Goal: Task Accomplishment & Management: Use online tool/utility

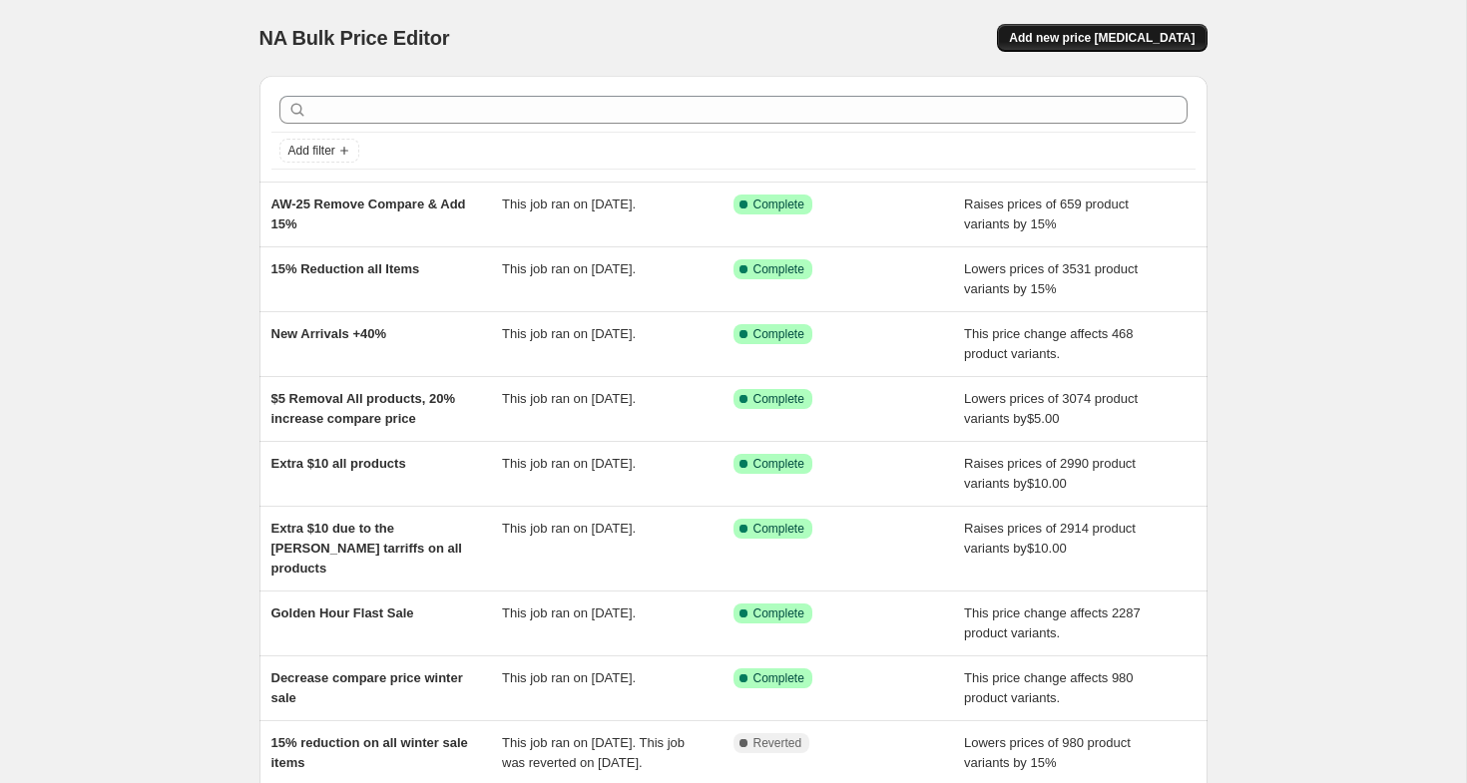
click at [1109, 42] on span "Add new price [MEDICAL_DATA]" at bounding box center [1102, 38] width 186 height 16
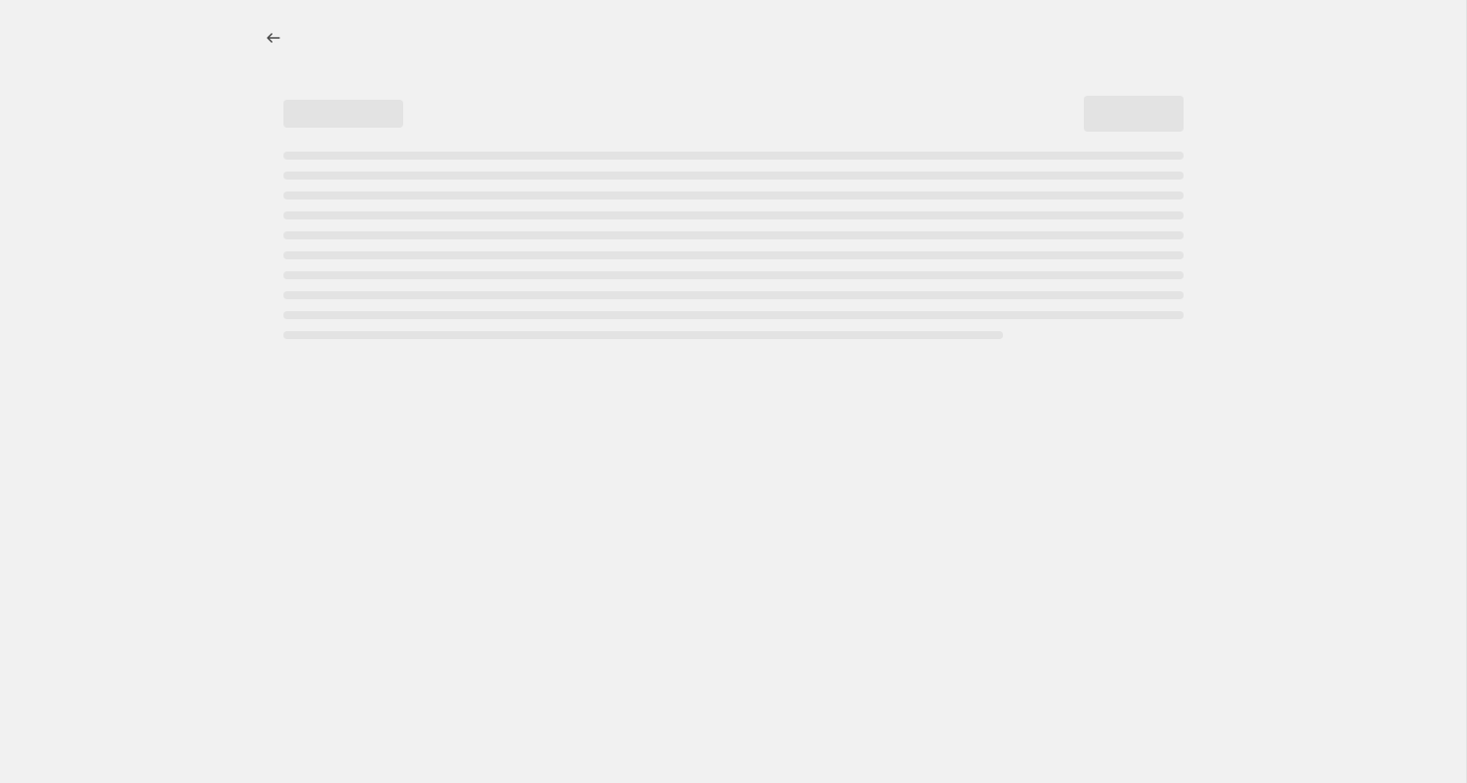
select select "percentage"
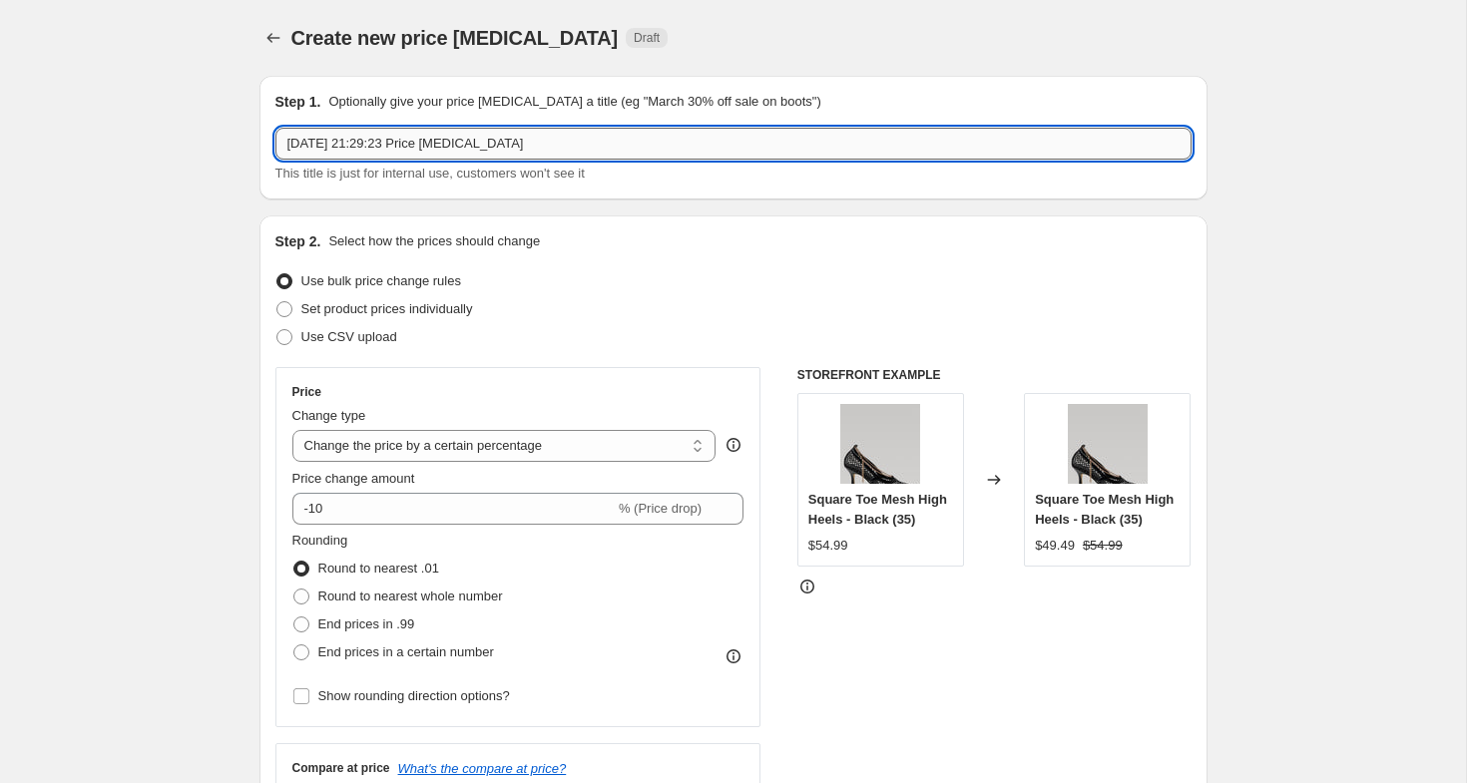
click at [506, 147] on input "[DATE] 21:29:23 Price [MEDICAL_DATA]" at bounding box center [733, 144] width 916 height 32
type input "15% Increase in Price on Summer Sale Items"
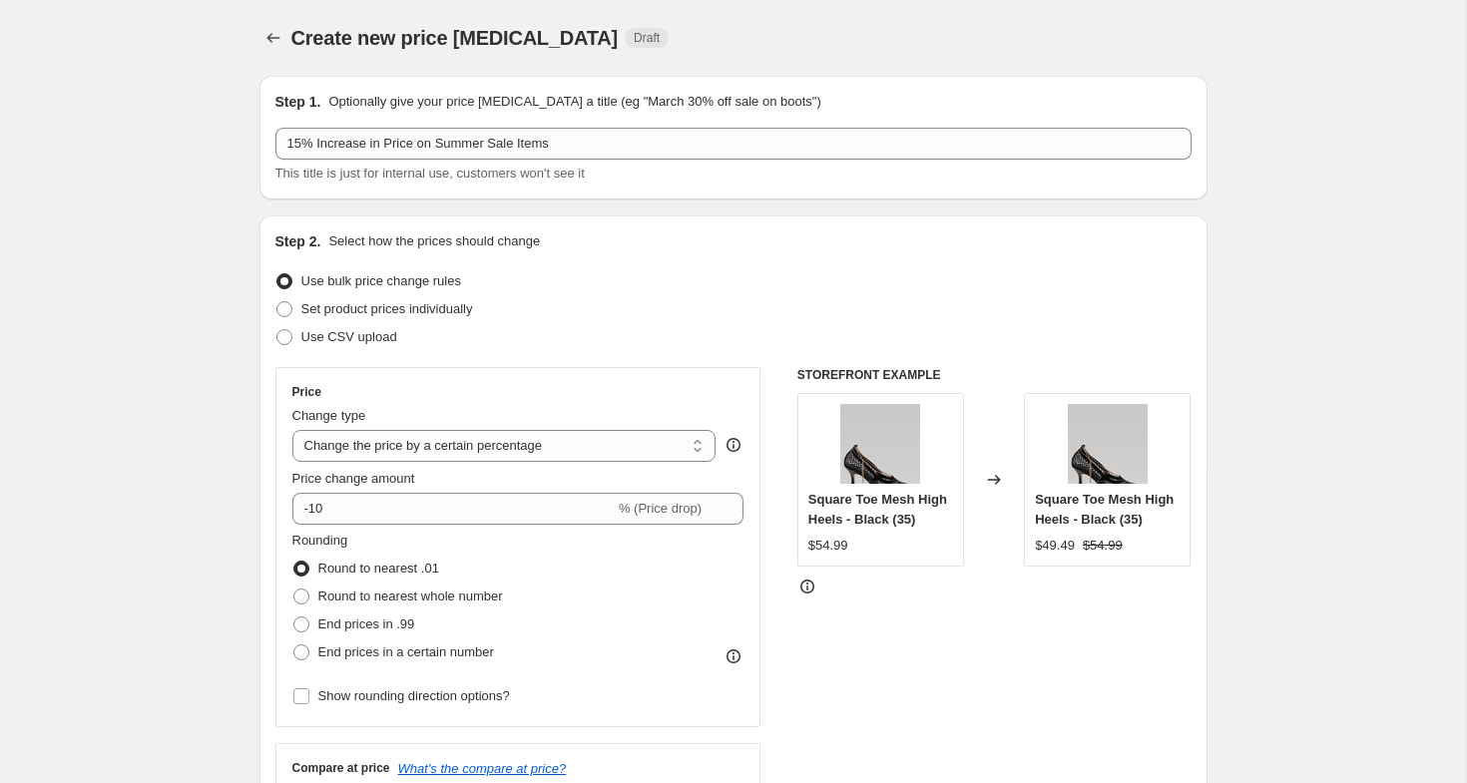
click at [484, 233] on p "Select how the prices should change" at bounding box center [433, 241] width 211 height 20
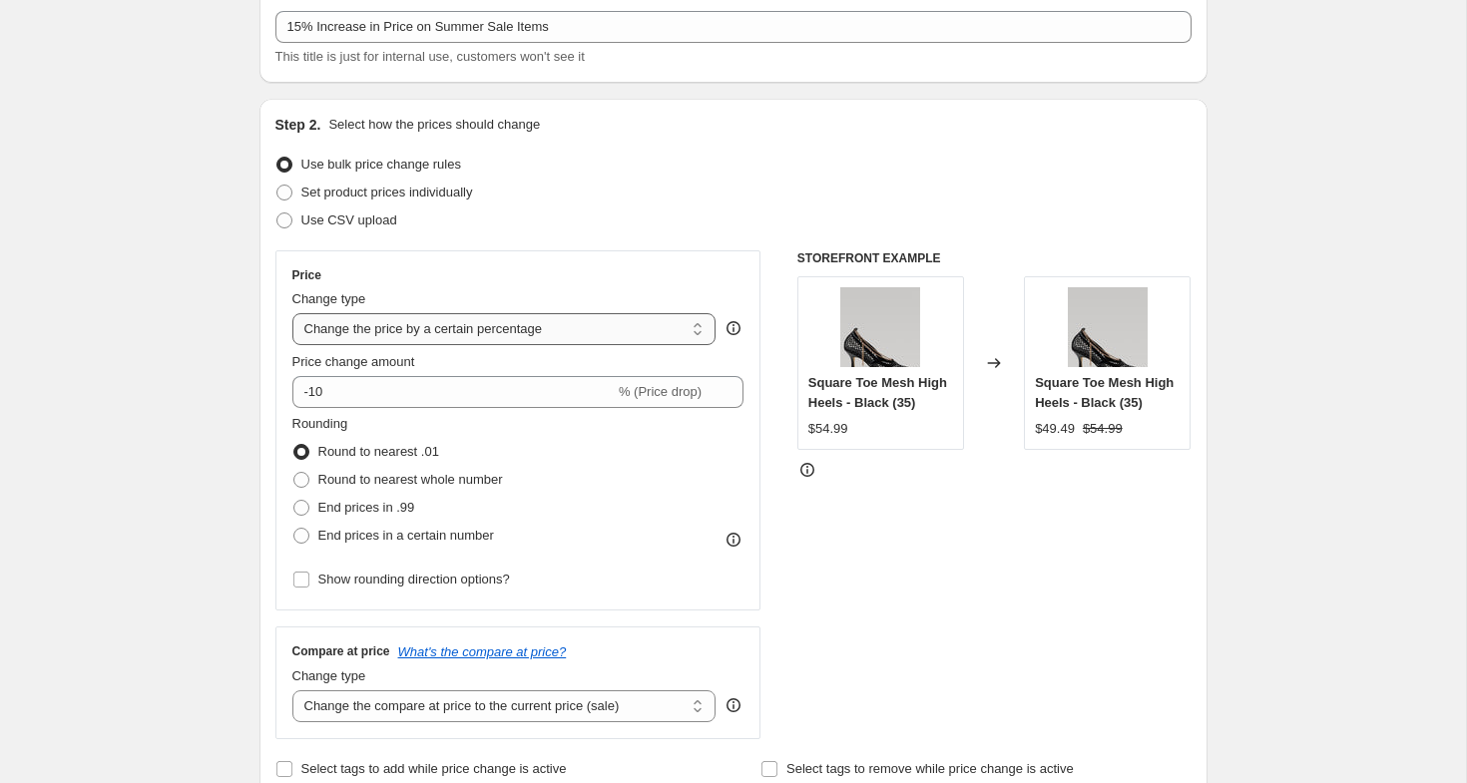
click at [404, 334] on select "Change the price to a certain amount Change the price by a certain amount Chang…" at bounding box center [504, 329] width 424 height 32
click at [527, 384] on input "-10" at bounding box center [453, 392] width 322 height 32
type input "-1"
type input "15"
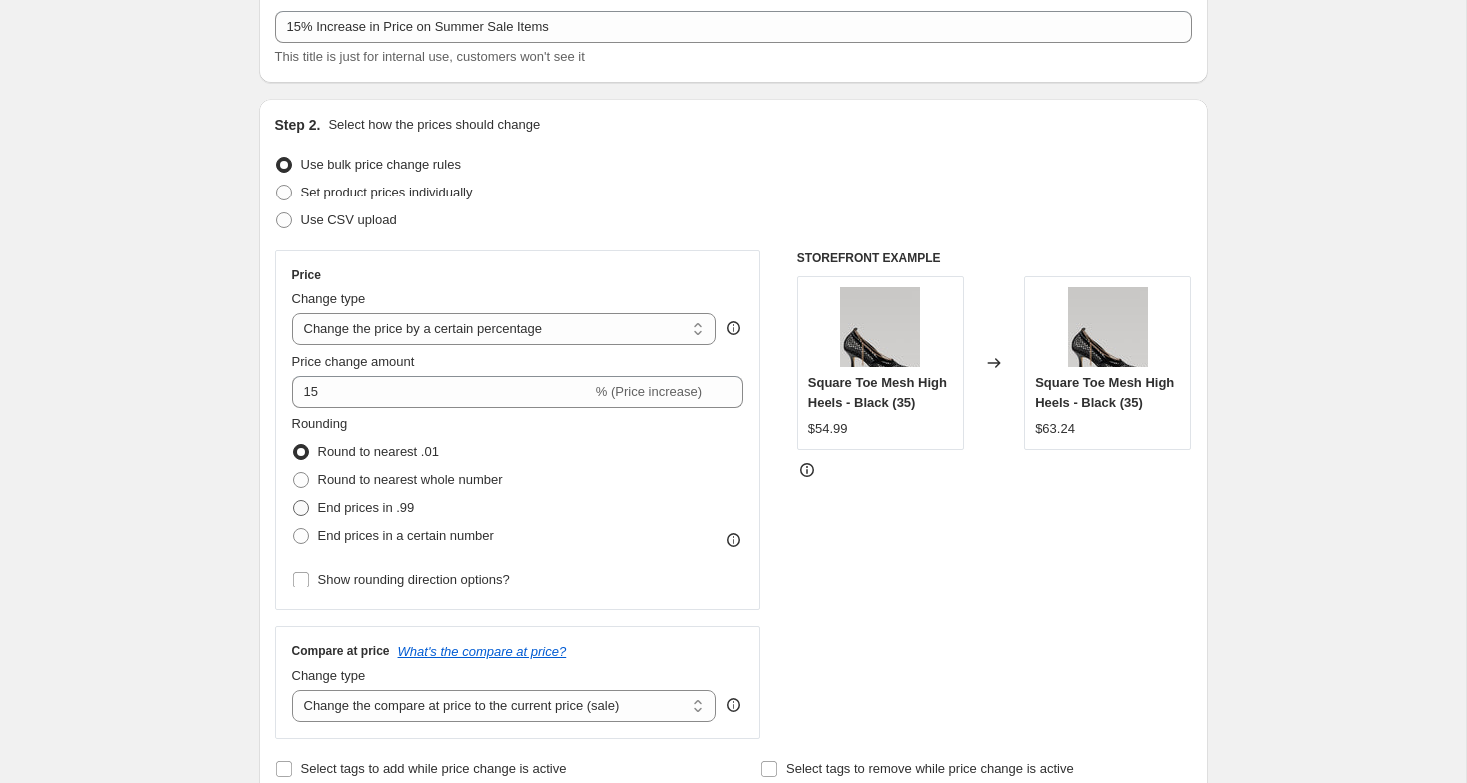
click at [323, 502] on span "End prices in .99" at bounding box center [366, 507] width 97 height 15
click at [294, 501] on input "End prices in .99" at bounding box center [293, 500] width 1 height 1
radio input "true"
click at [404, 533] on span "End prices in a certain number" at bounding box center [406, 535] width 176 height 15
click at [294, 529] on input "End prices in a certain number" at bounding box center [293, 528] width 1 height 1
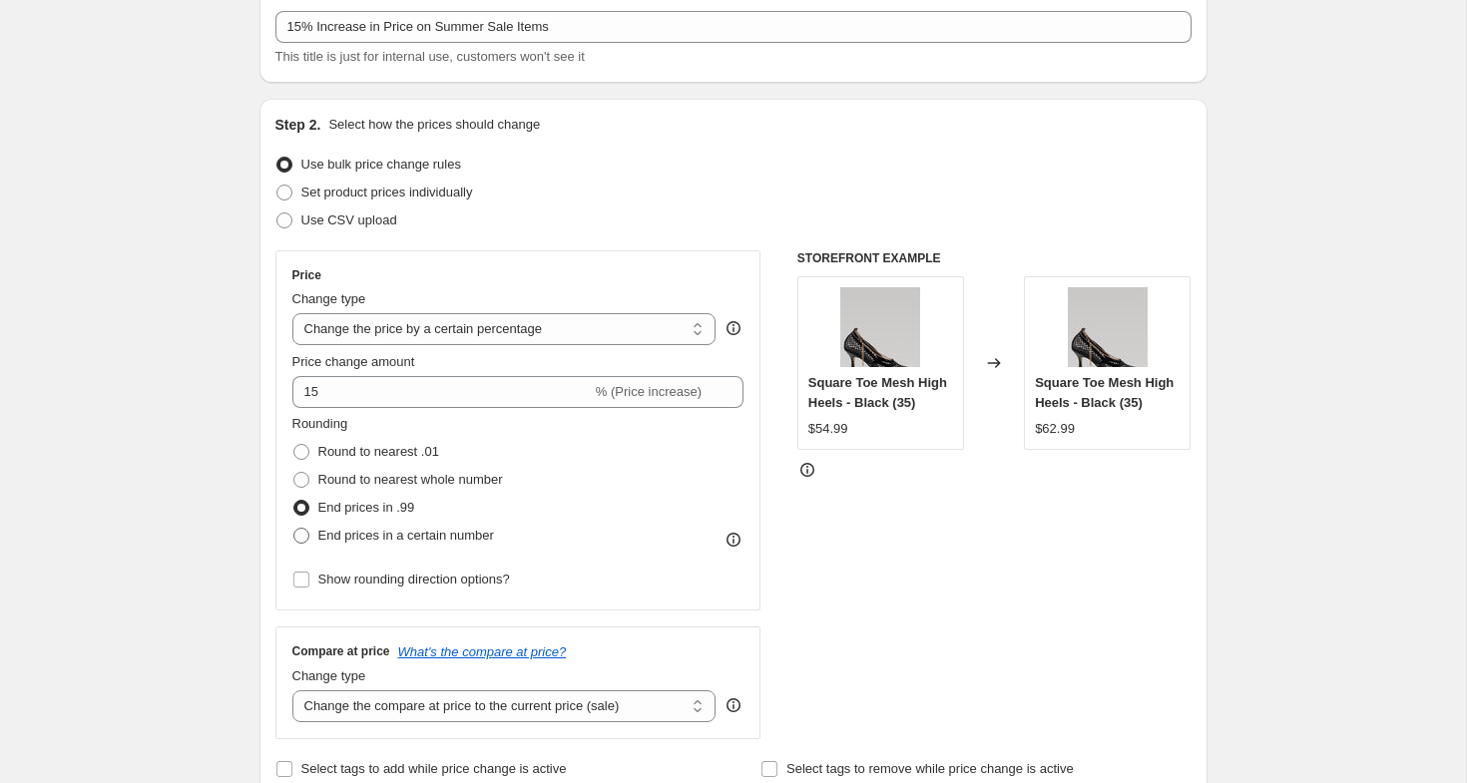
radio input "true"
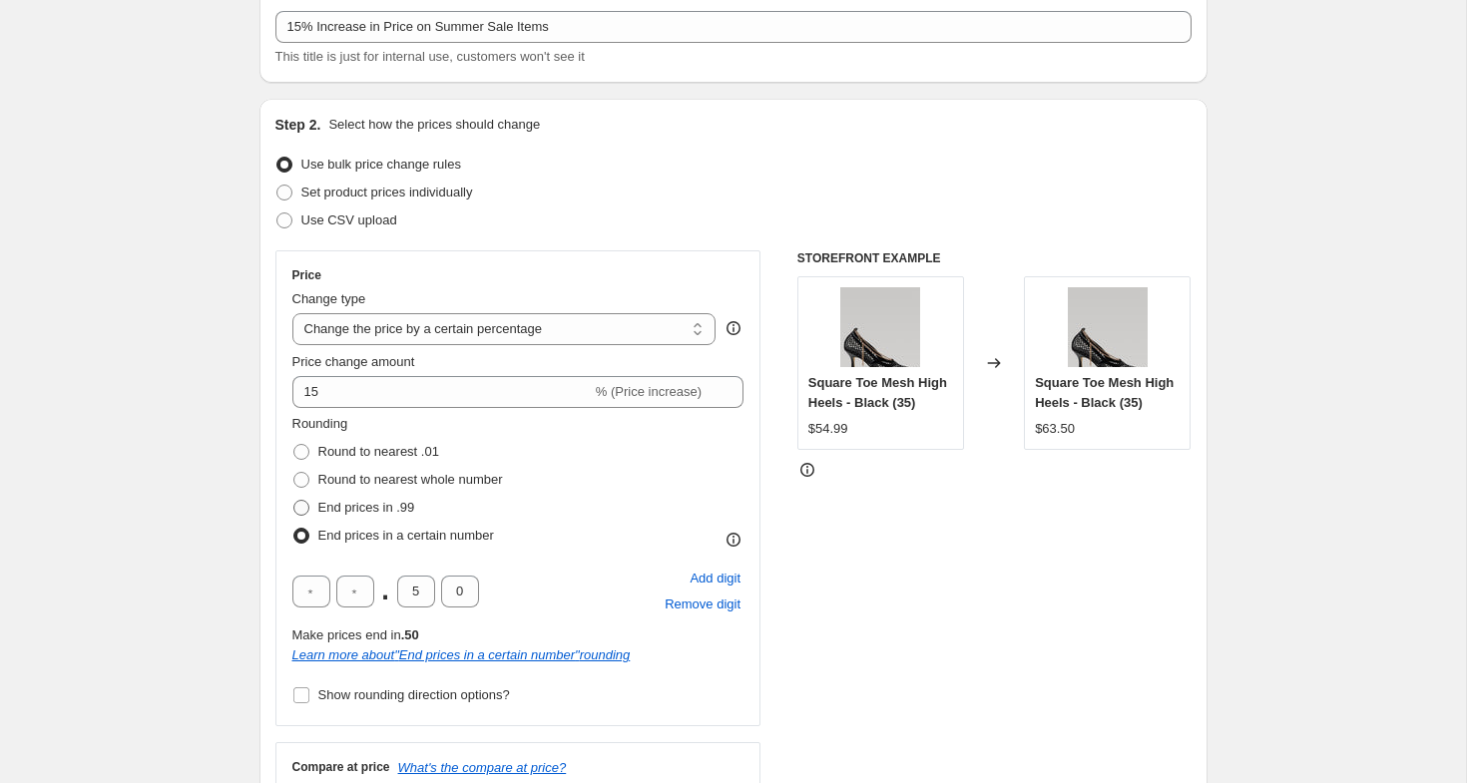
click at [400, 506] on span "End prices in .99" at bounding box center [366, 507] width 97 height 15
click at [294, 501] on input "End prices in .99" at bounding box center [293, 500] width 1 height 1
radio input "true"
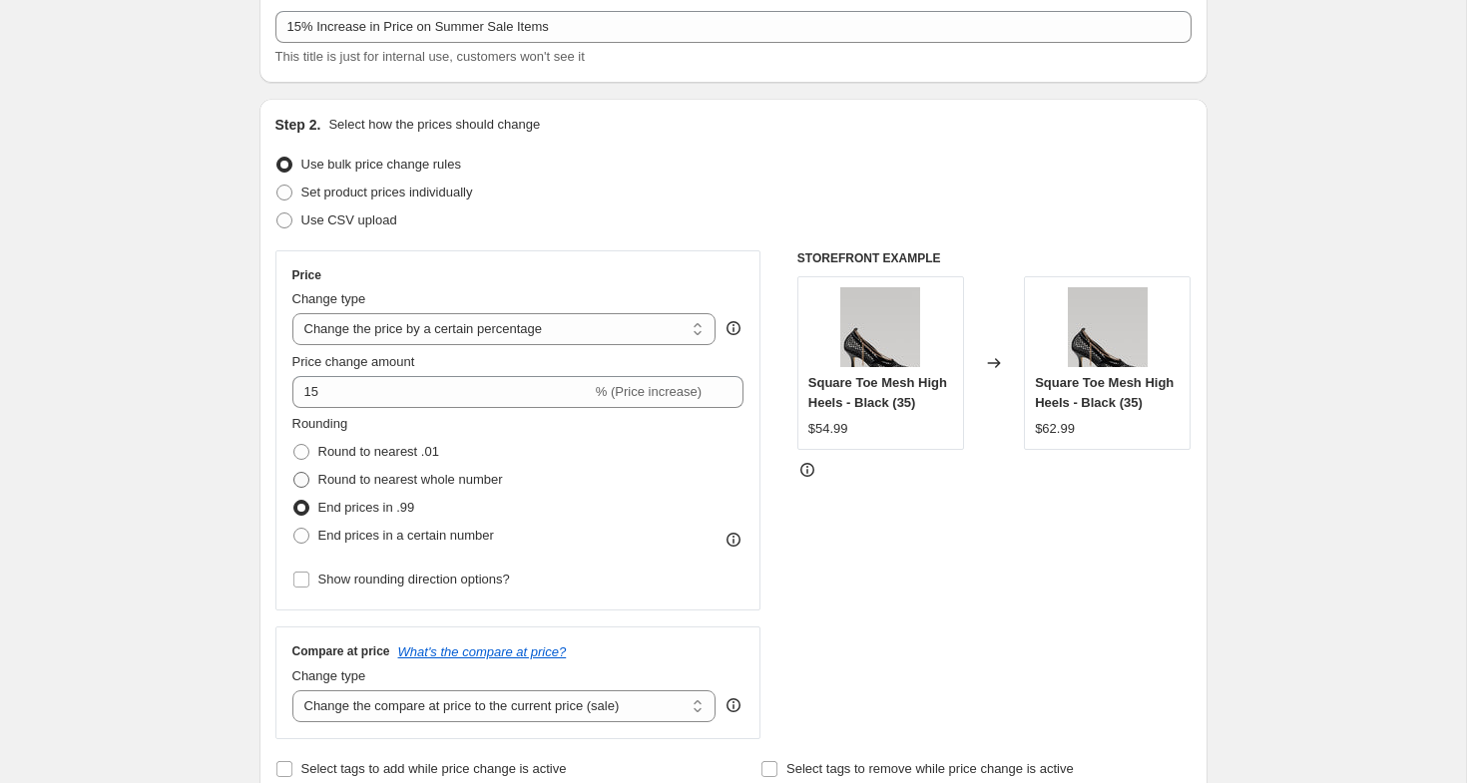
click at [430, 485] on span "Round to nearest whole number" at bounding box center [410, 479] width 185 height 15
click at [294, 473] on input "Round to nearest whole number" at bounding box center [293, 472] width 1 height 1
radio input "true"
click at [399, 510] on span "End prices in .99" at bounding box center [366, 507] width 97 height 15
click at [294, 501] on input "End prices in .99" at bounding box center [293, 500] width 1 height 1
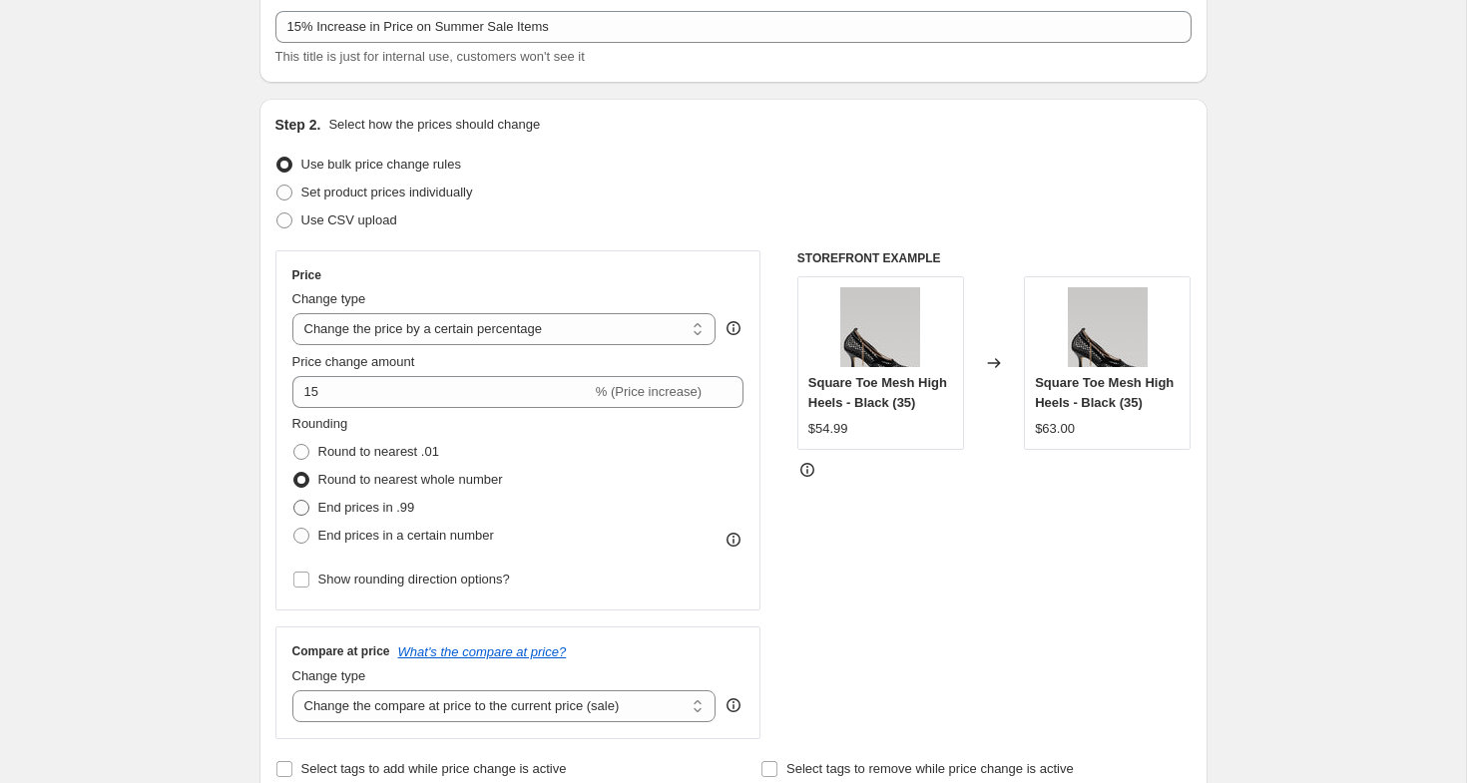
radio input "true"
click at [432, 449] on span "Round to nearest .01" at bounding box center [378, 451] width 121 height 15
click at [294, 445] on input "Round to nearest .01" at bounding box center [293, 444] width 1 height 1
radio input "true"
click at [422, 475] on span "Round to nearest whole number" at bounding box center [410, 479] width 185 height 15
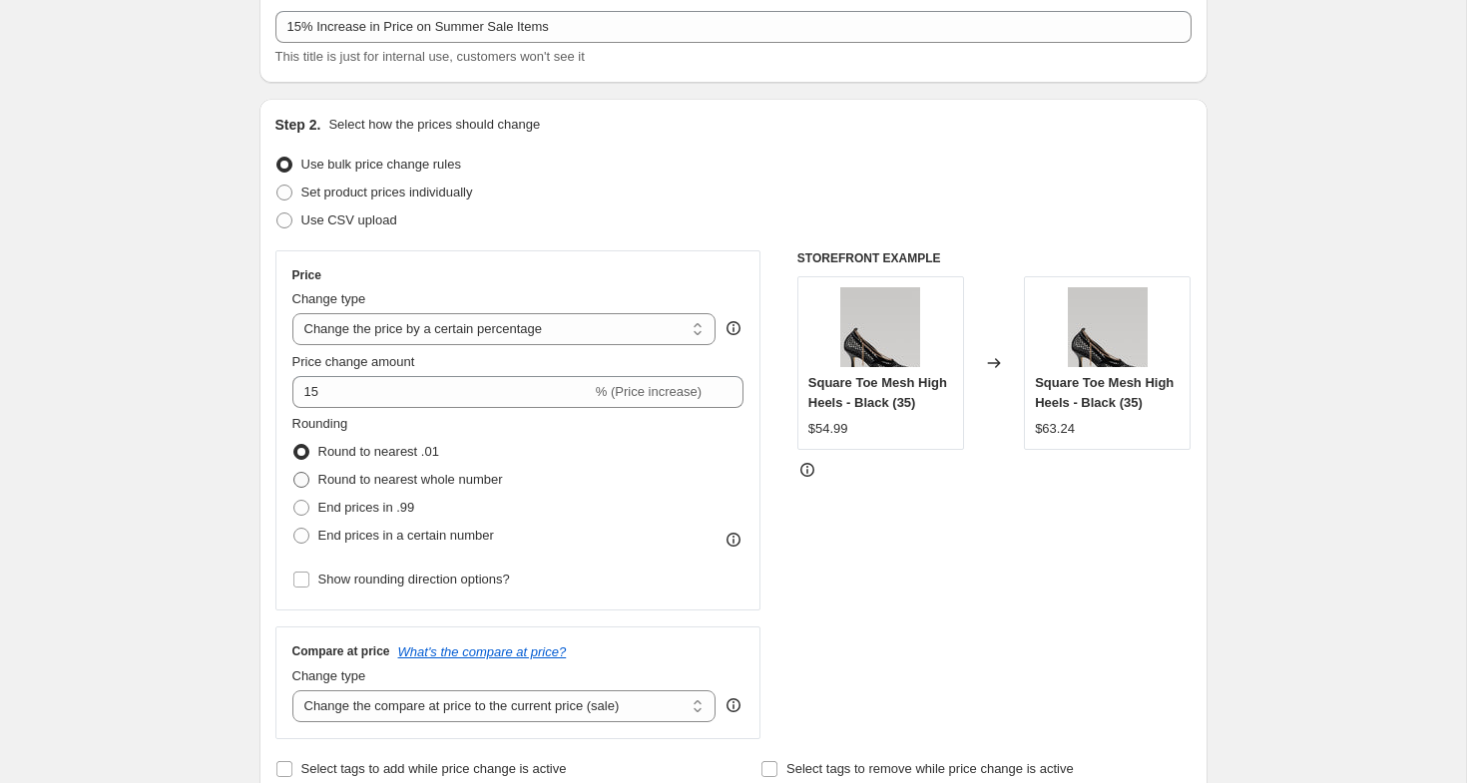
click at [294, 473] on input "Round to nearest whole number" at bounding box center [293, 472] width 1 height 1
radio input "true"
click at [399, 518] on label "End prices in .99" at bounding box center [353, 508] width 123 height 28
click at [294, 501] on input "End prices in .99" at bounding box center [293, 500] width 1 height 1
radio input "true"
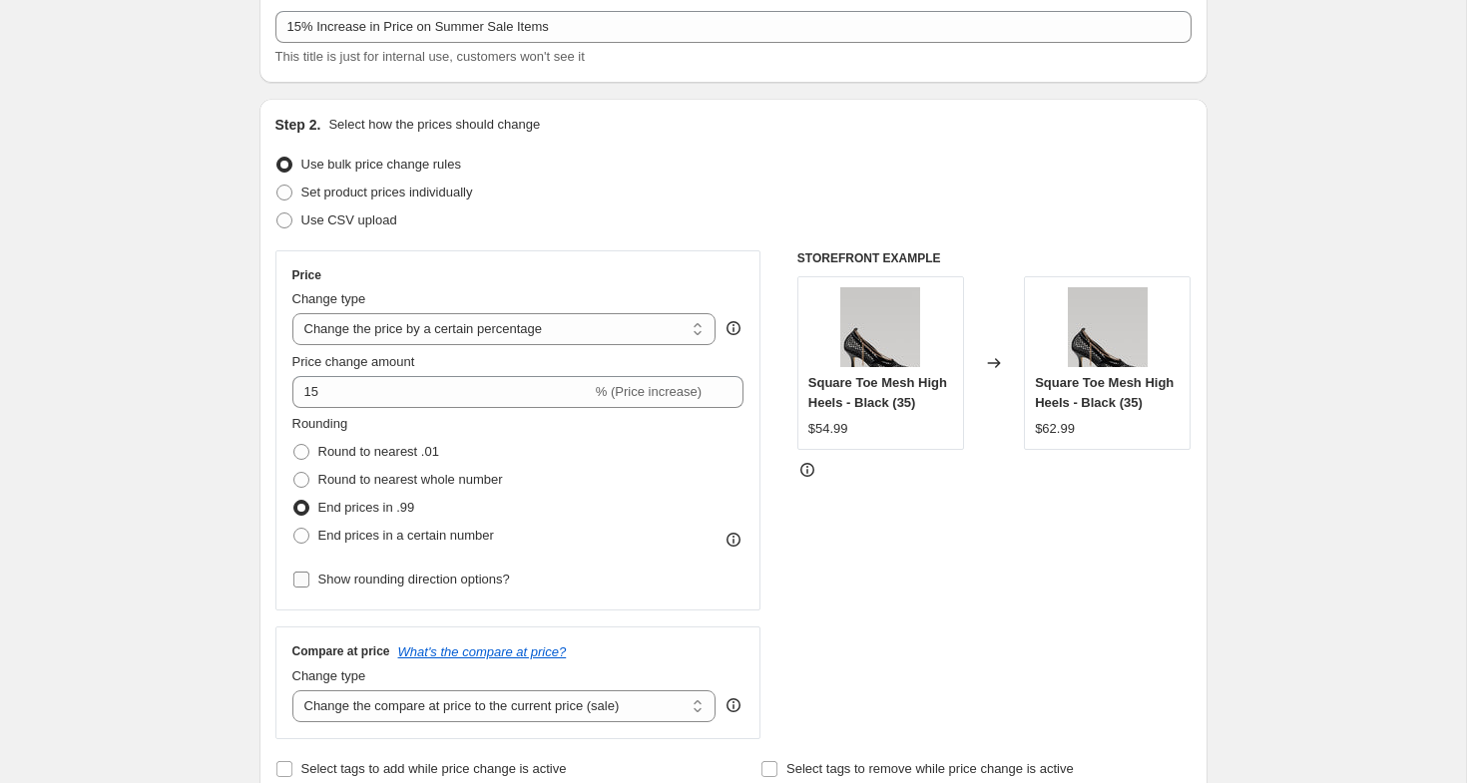
click at [383, 585] on span "Show rounding direction options?" at bounding box center [414, 579] width 192 height 15
click at [309, 585] on input "Show rounding direction options?" at bounding box center [301, 580] width 16 height 16
checkbox input "true"
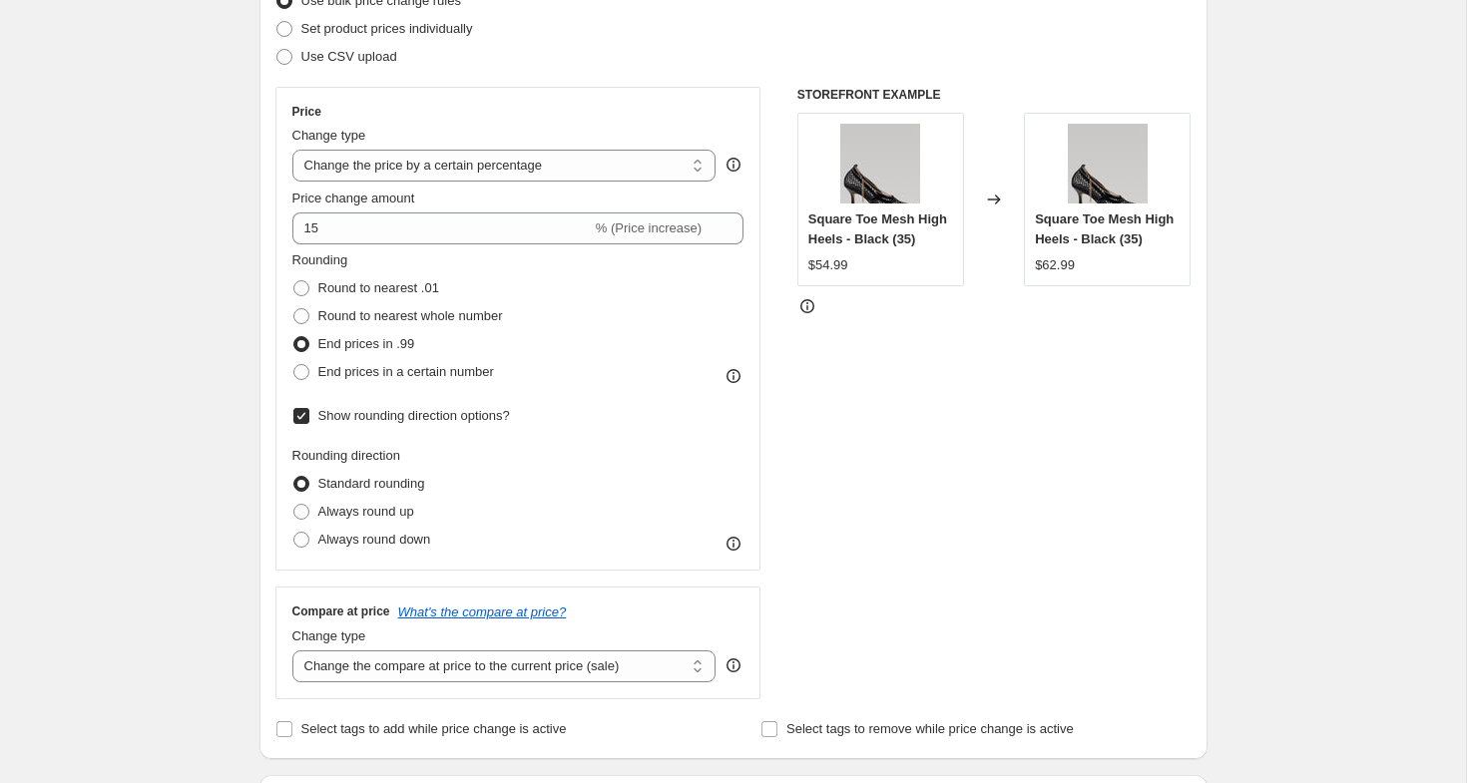
scroll to position [282, 0]
click at [407, 542] on span "Always round down" at bounding box center [374, 537] width 113 height 15
click at [294, 531] on input "Always round down" at bounding box center [293, 530] width 1 height 1
radio input "true"
click at [361, 423] on span "Show rounding direction options?" at bounding box center [414, 414] width 192 height 20
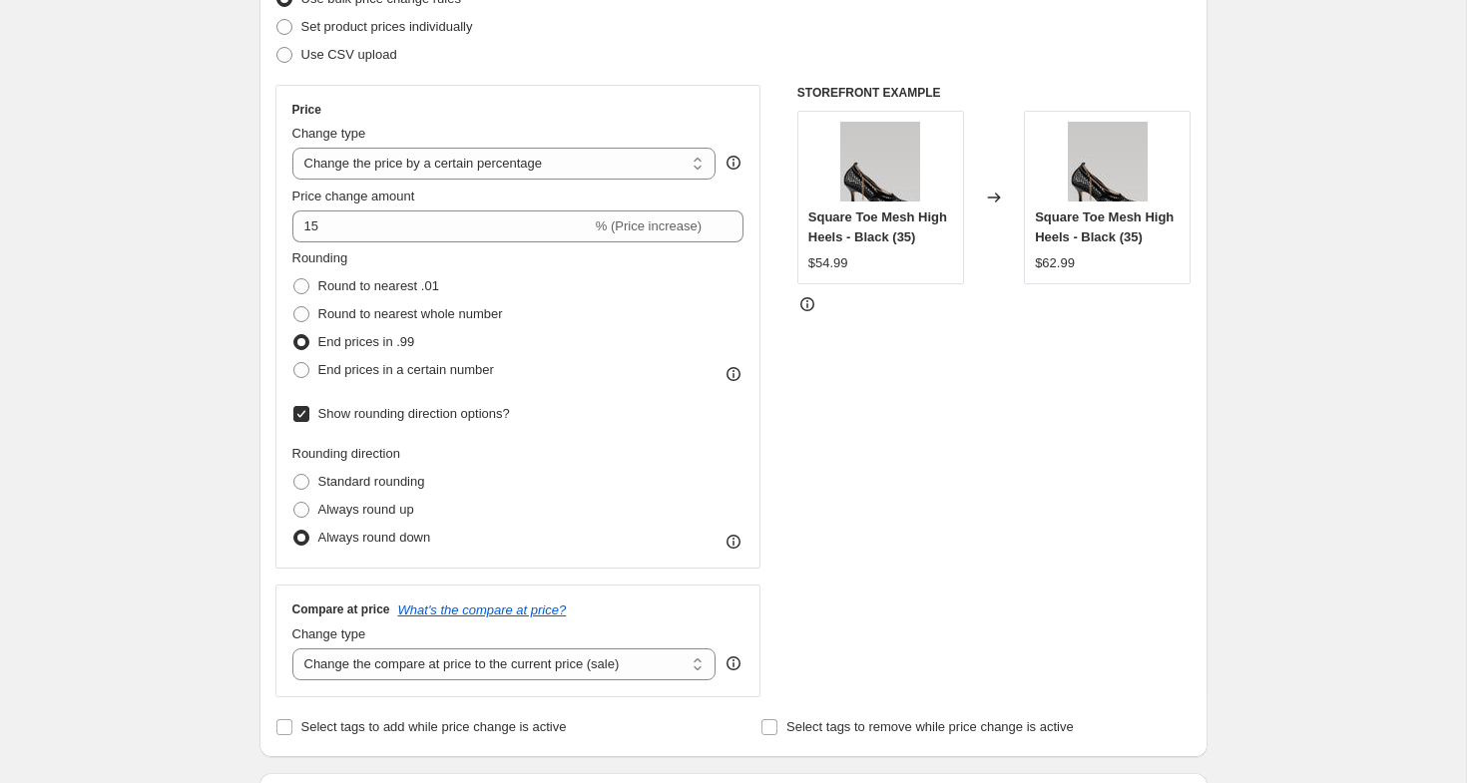
click at [309, 422] on input "Show rounding direction options?" at bounding box center [301, 414] width 16 height 16
checkbox input "false"
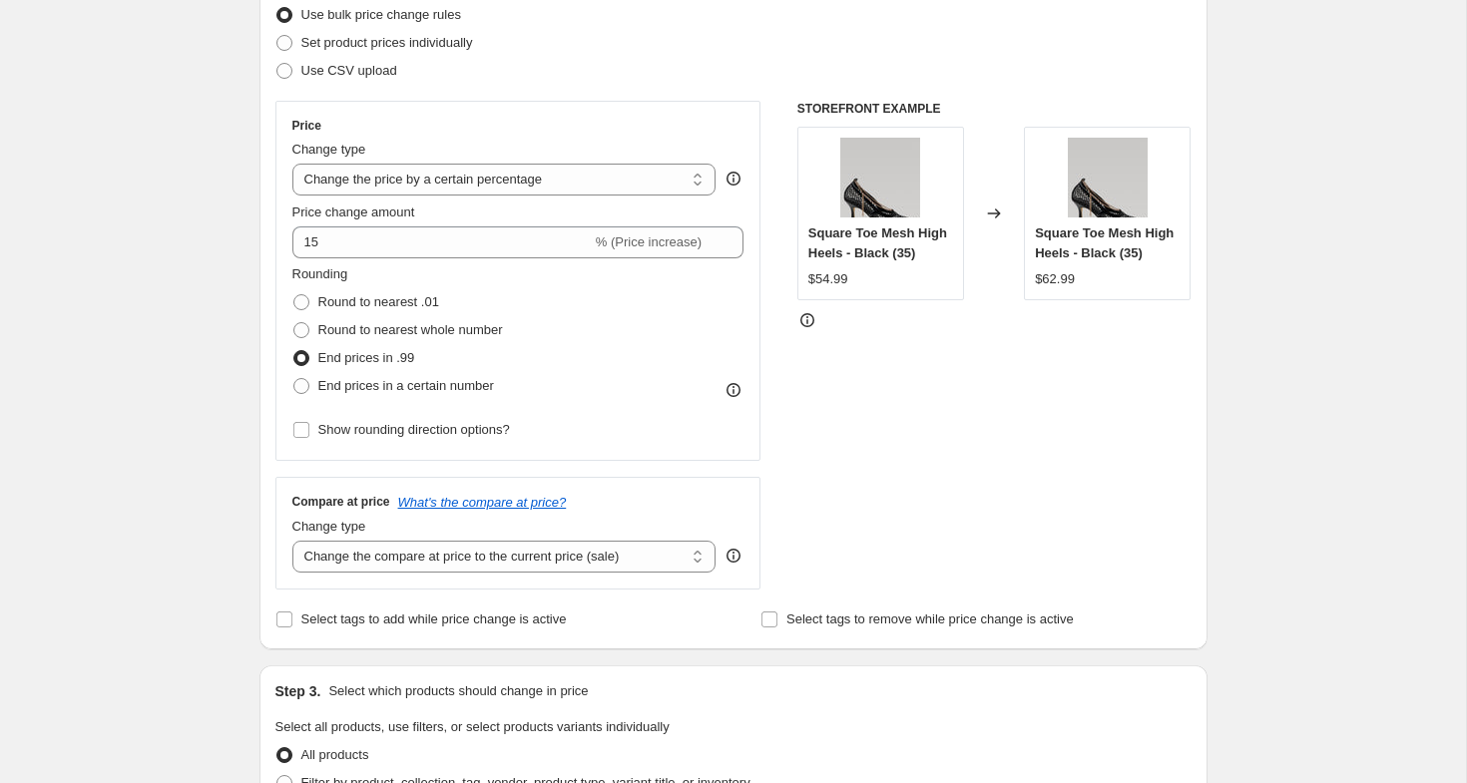
scroll to position [267, 0]
click at [540, 557] on select "Change the compare at price to the current price (sale) Change the compare at p…" at bounding box center [504, 556] width 424 height 32
click at [223, 451] on div "Create new price [MEDICAL_DATA]. This page is ready Create new price [MEDICAL_D…" at bounding box center [733, 730] width 1466 height 1994
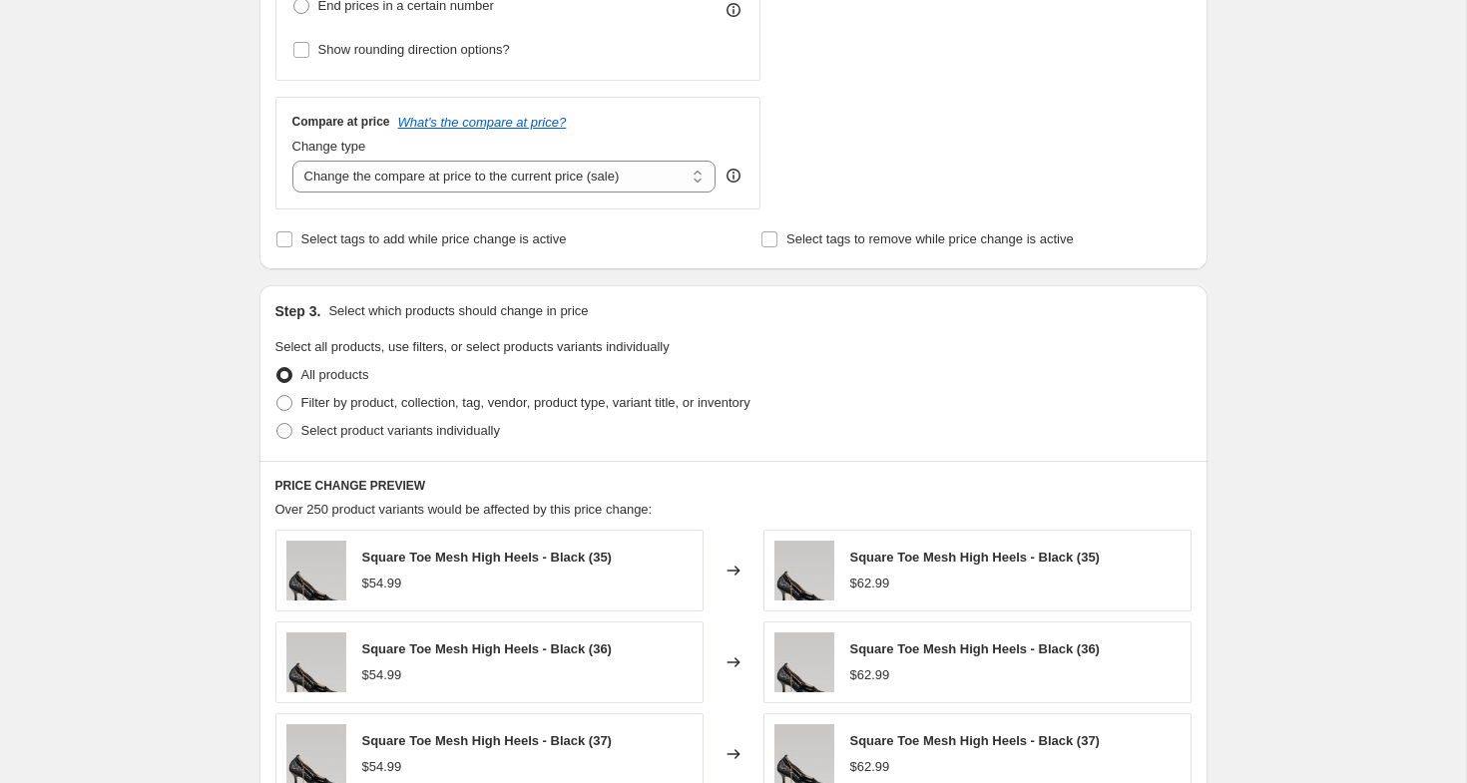
scroll to position [649, 0]
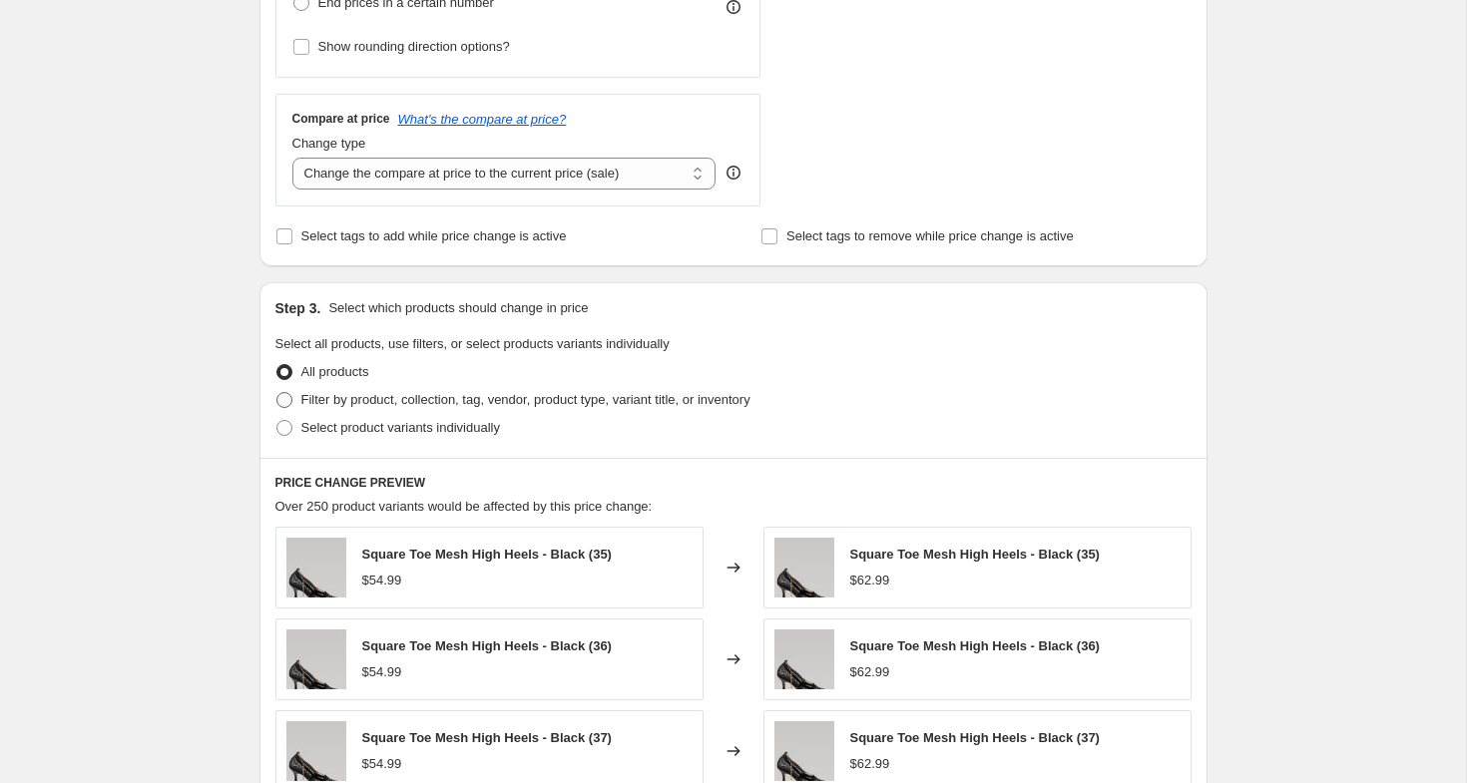
click at [379, 405] on span "Filter by product, collection, tag, vendor, product type, variant title, or inv…" at bounding box center [525, 399] width 449 height 15
click at [277, 393] on input "Filter by product, collection, tag, vendor, product type, variant title, or inv…" at bounding box center [276, 392] width 1 height 1
radio input "true"
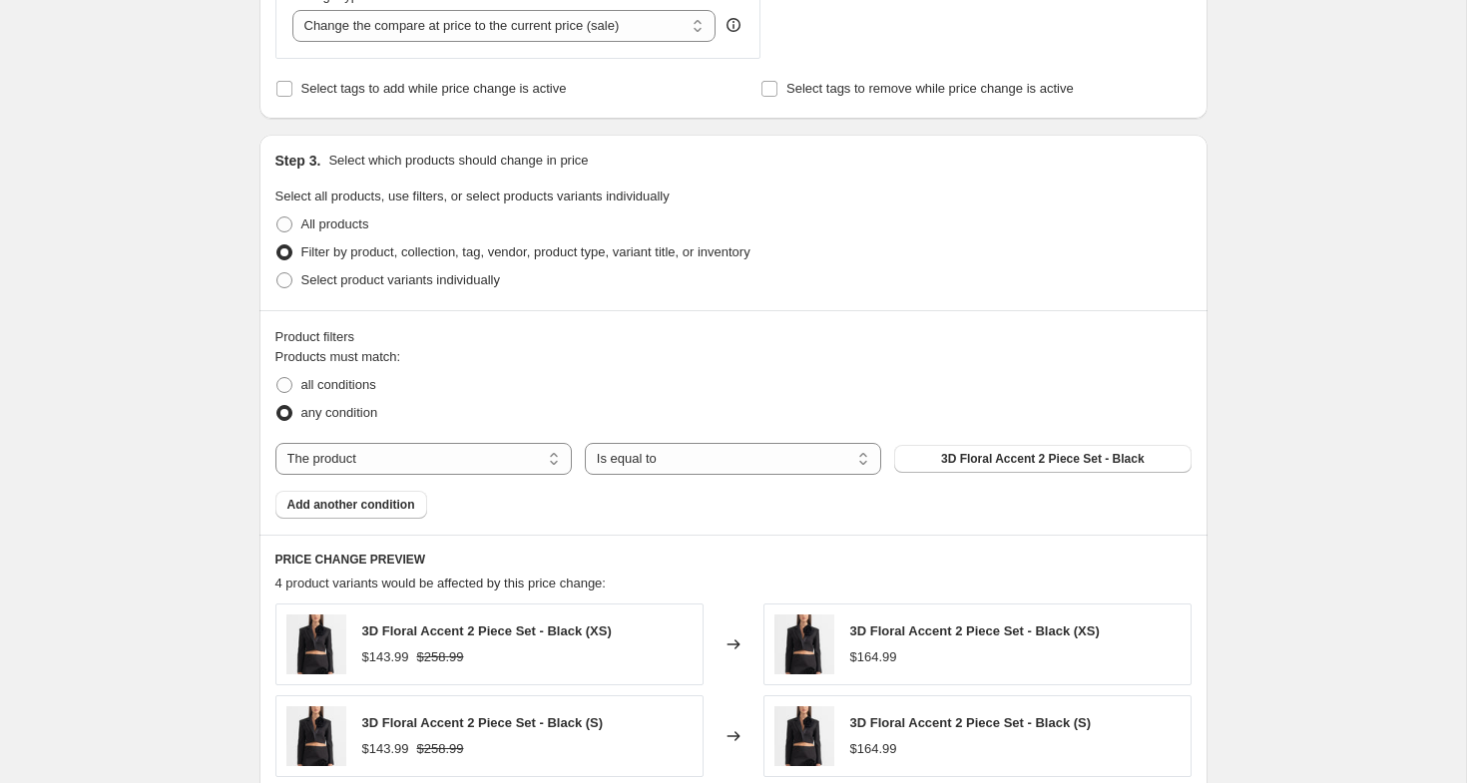
scroll to position [817, 0]
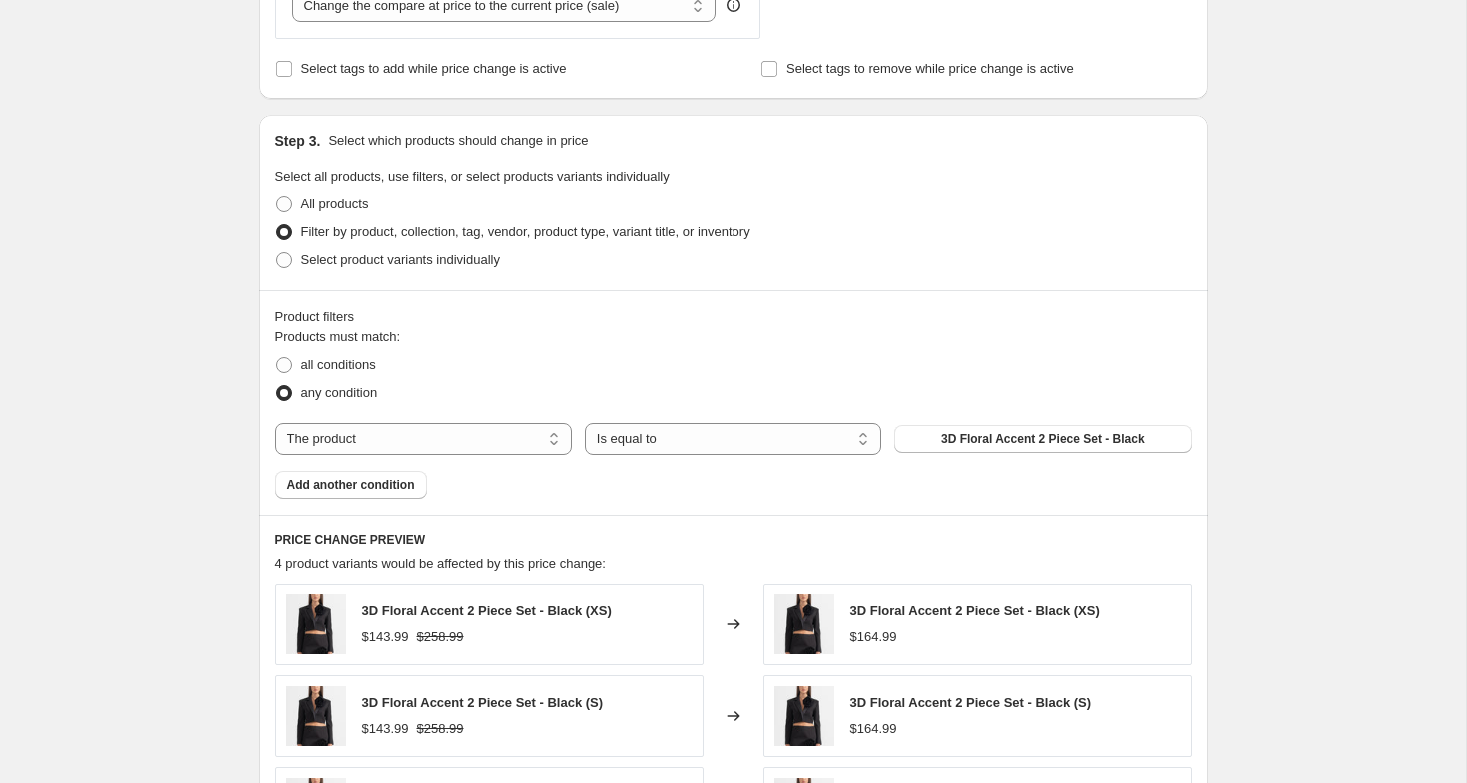
click at [349, 379] on label "any condition" at bounding box center [326, 393] width 103 height 28
click at [277, 385] on input "any condition" at bounding box center [276, 385] width 1 height 1
click at [357, 365] on span "all conditions" at bounding box center [338, 364] width 75 height 15
click at [277, 358] on input "all conditions" at bounding box center [276, 357] width 1 height 1
radio input "true"
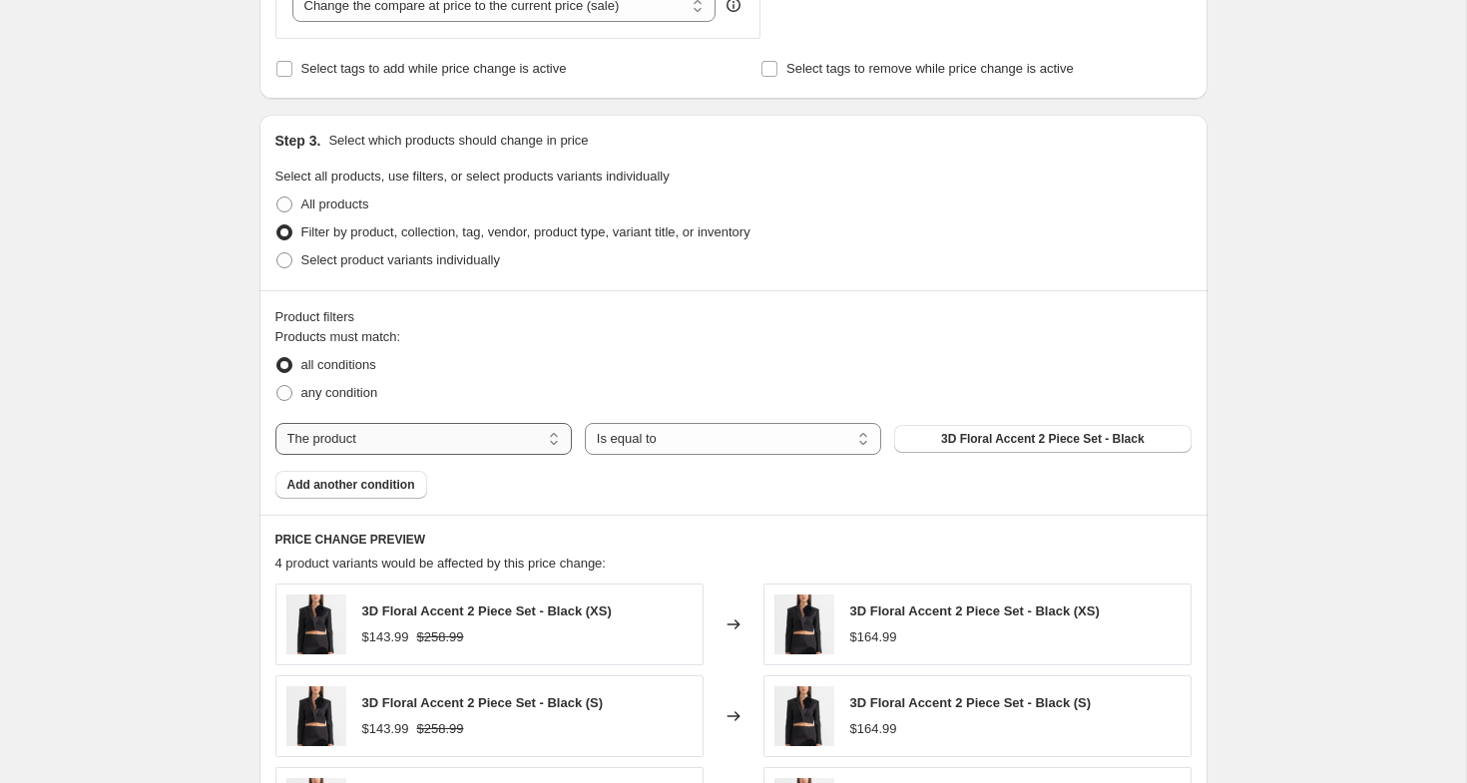
click at [458, 436] on select "The product The product's collection The product's tag The product's vendor The…" at bounding box center [423, 439] width 296 height 32
select select "product_status"
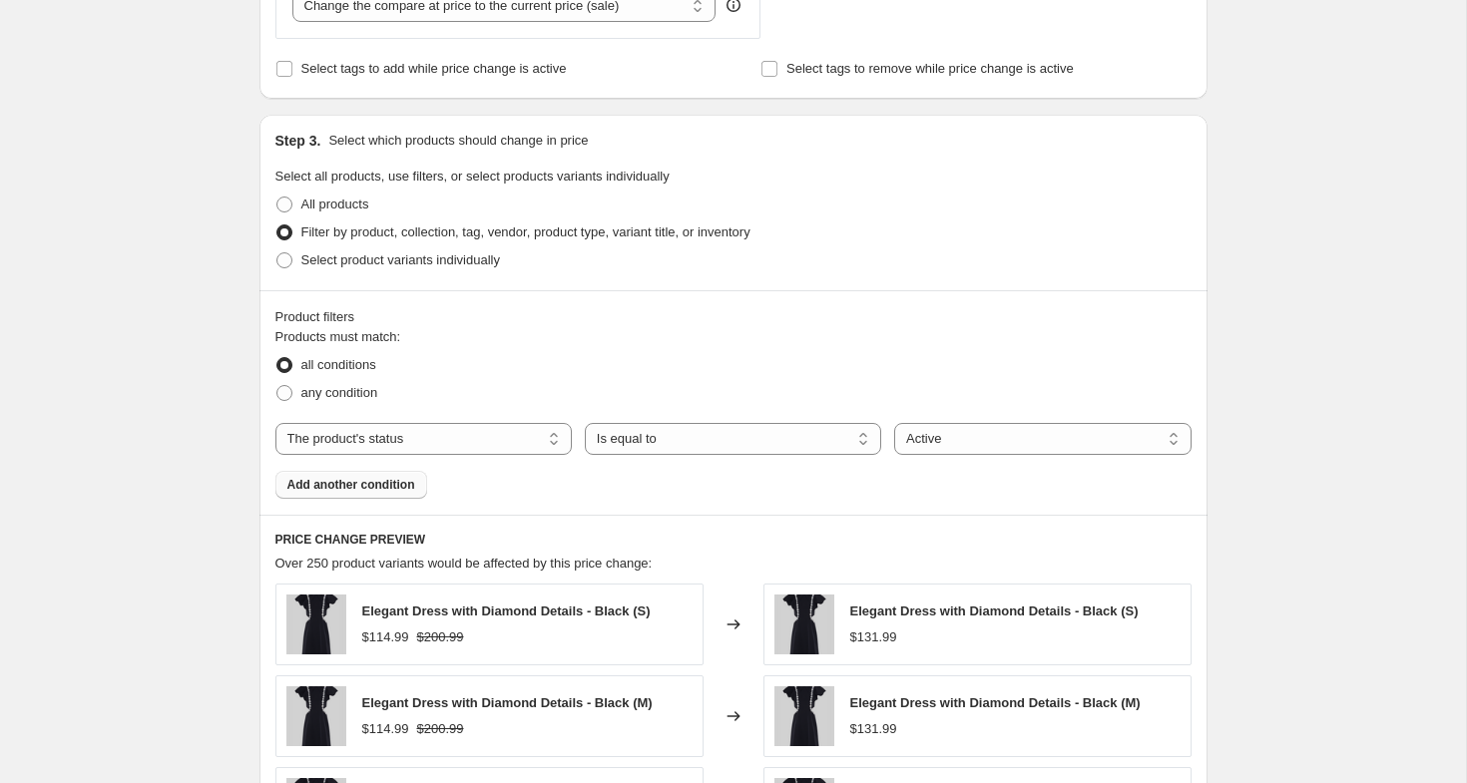
click at [388, 491] on span "Add another condition" at bounding box center [351, 485] width 128 height 16
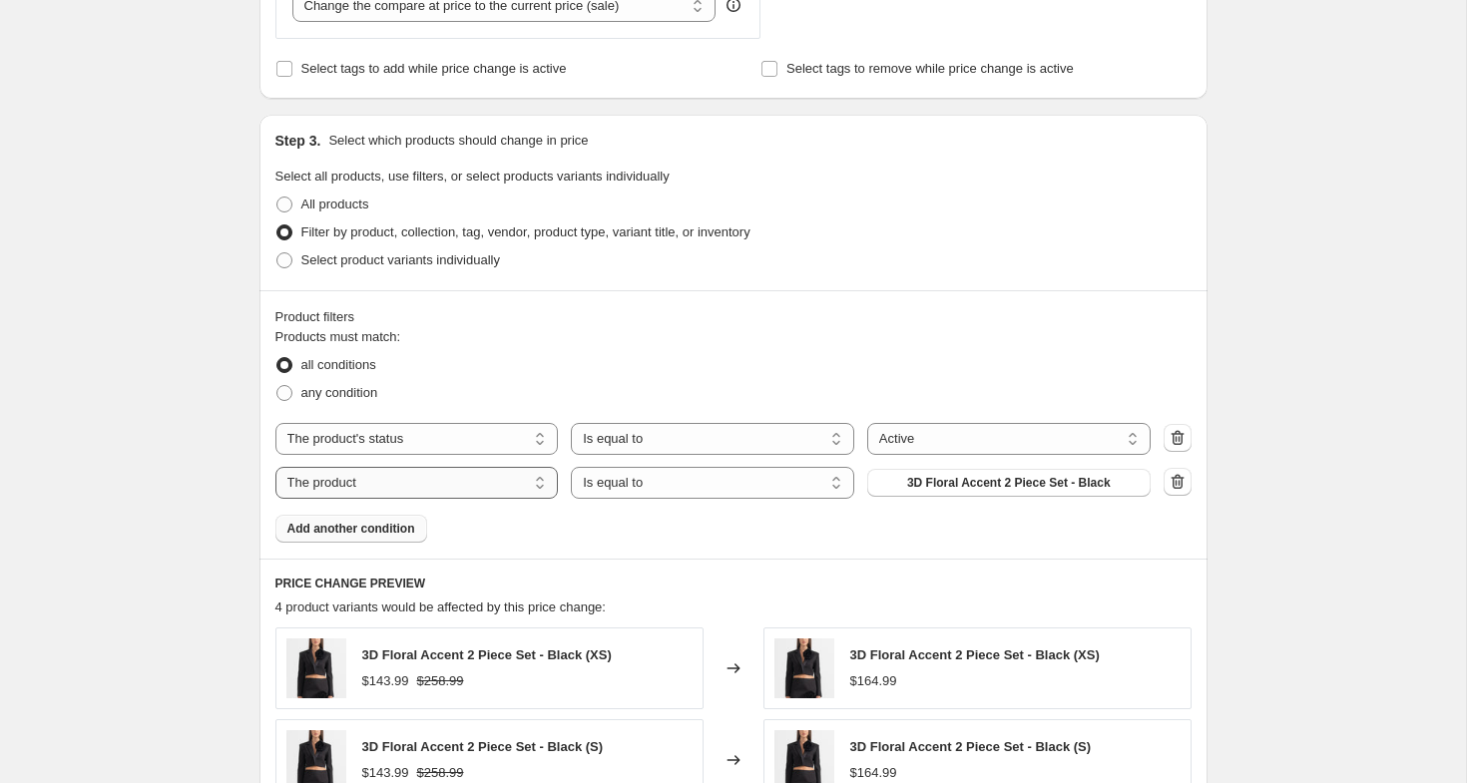
click at [388, 491] on select "The product The product's collection The product's tag The product's vendor The…" at bounding box center [416, 483] width 283 height 32
select select "collection"
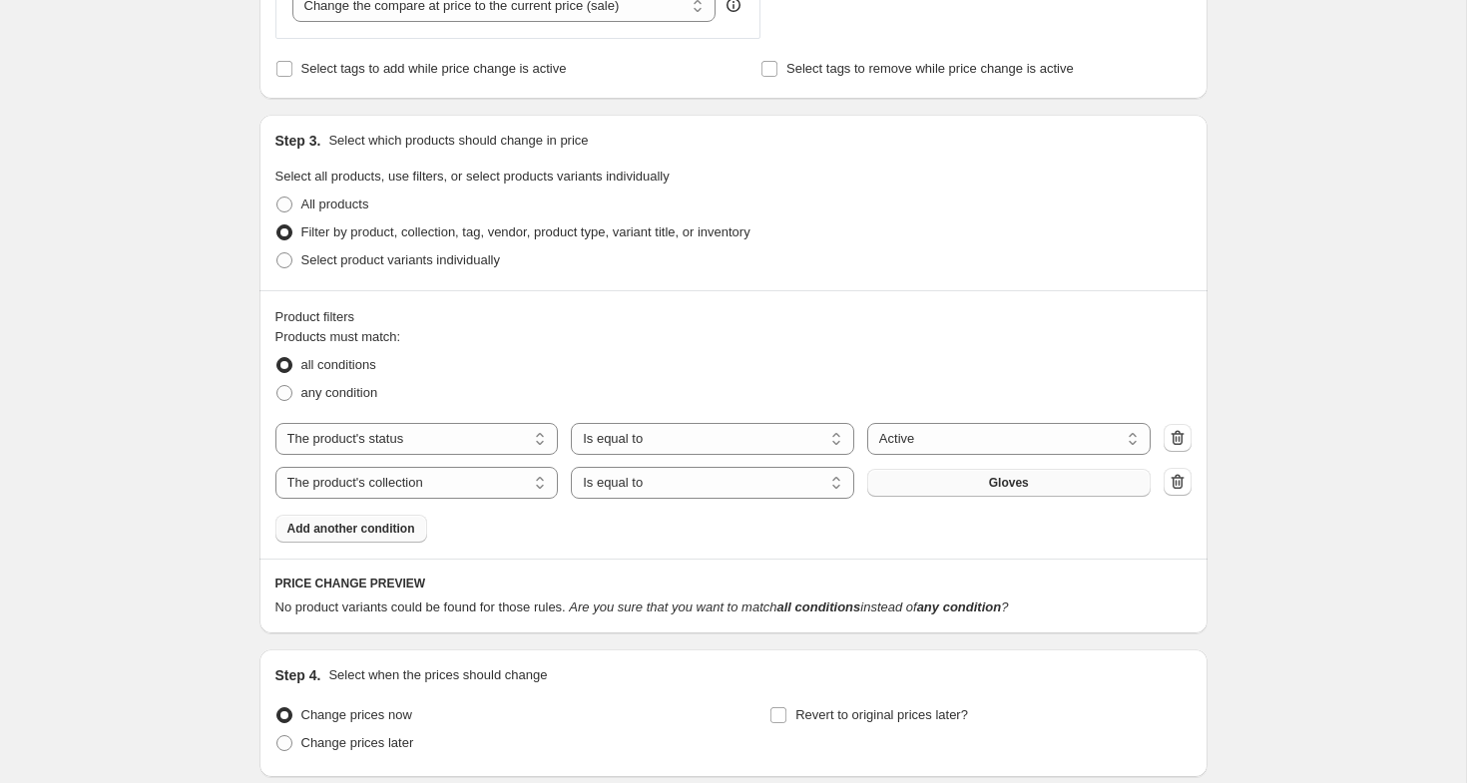
click at [991, 493] on button "Gloves" at bounding box center [1008, 483] width 283 height 28
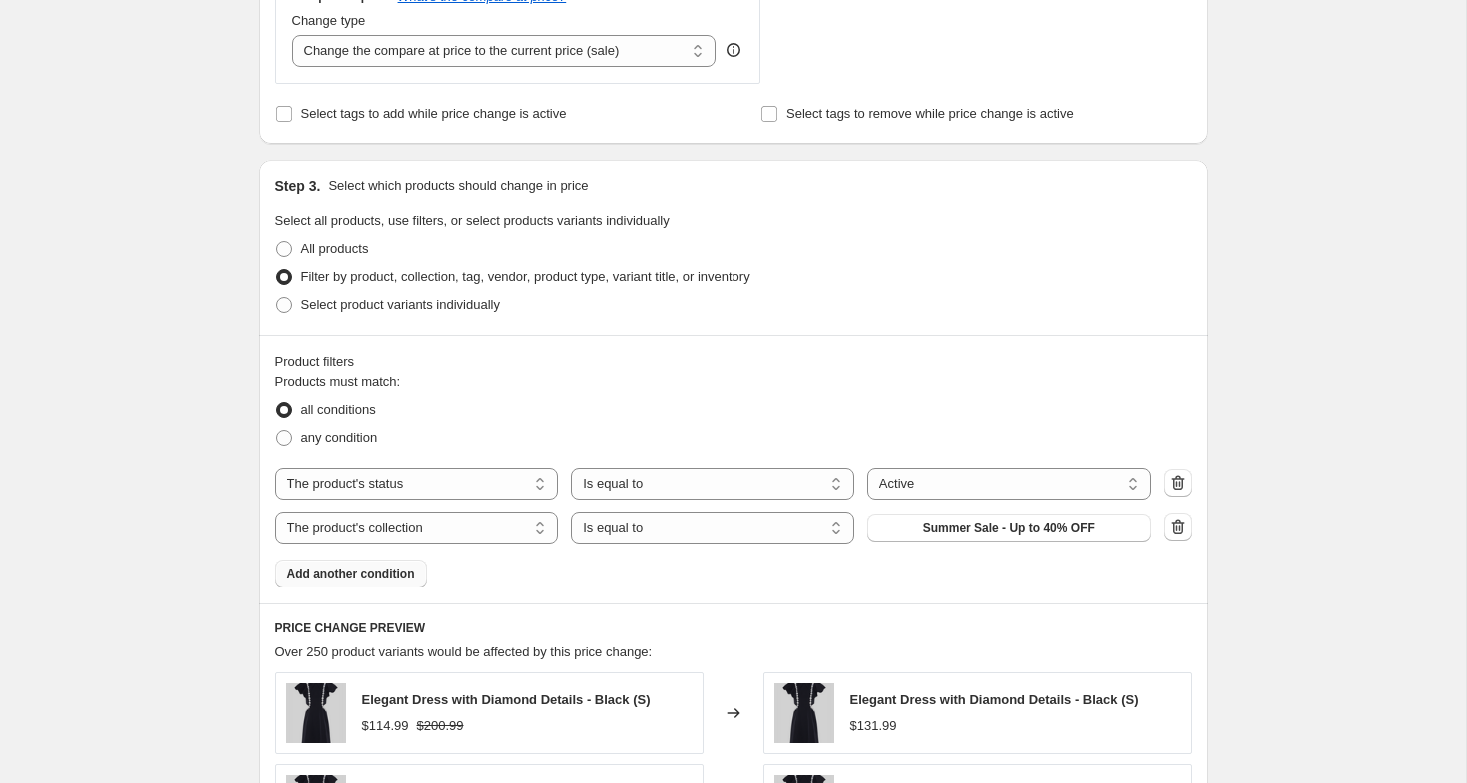
scroll to position [354, 0]
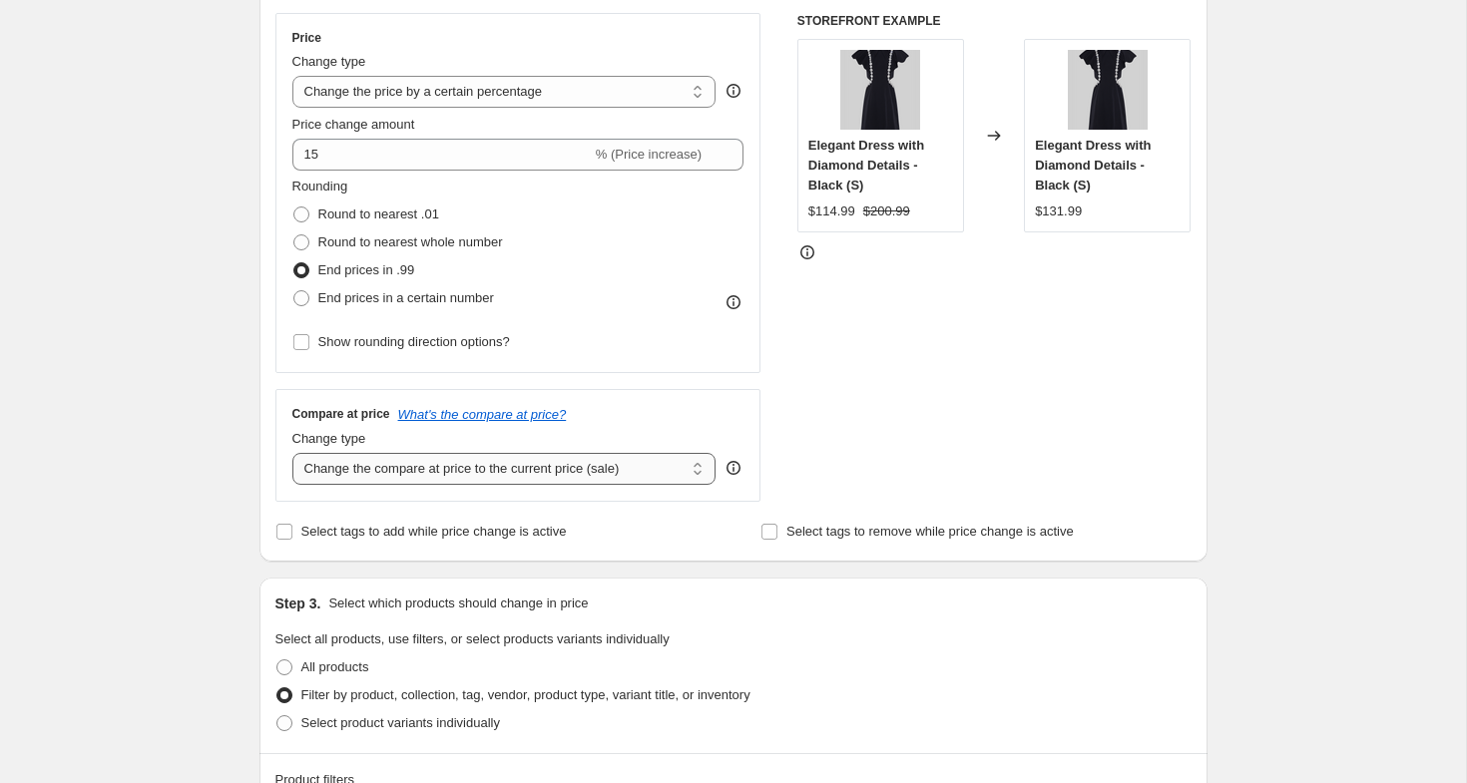
click at [598, 479] on select "Change the compare at price to the current price (sale) Change the compare at p…" at bounding box center [504, 469] width 424 height 32
select select "no_change"
click at [215, 525] on div "Create new price [MEDICAL_DATA]. This page is ready Create new price [MEDICAL_D…" at bounding box center [733, 777] width 1466 height 2263
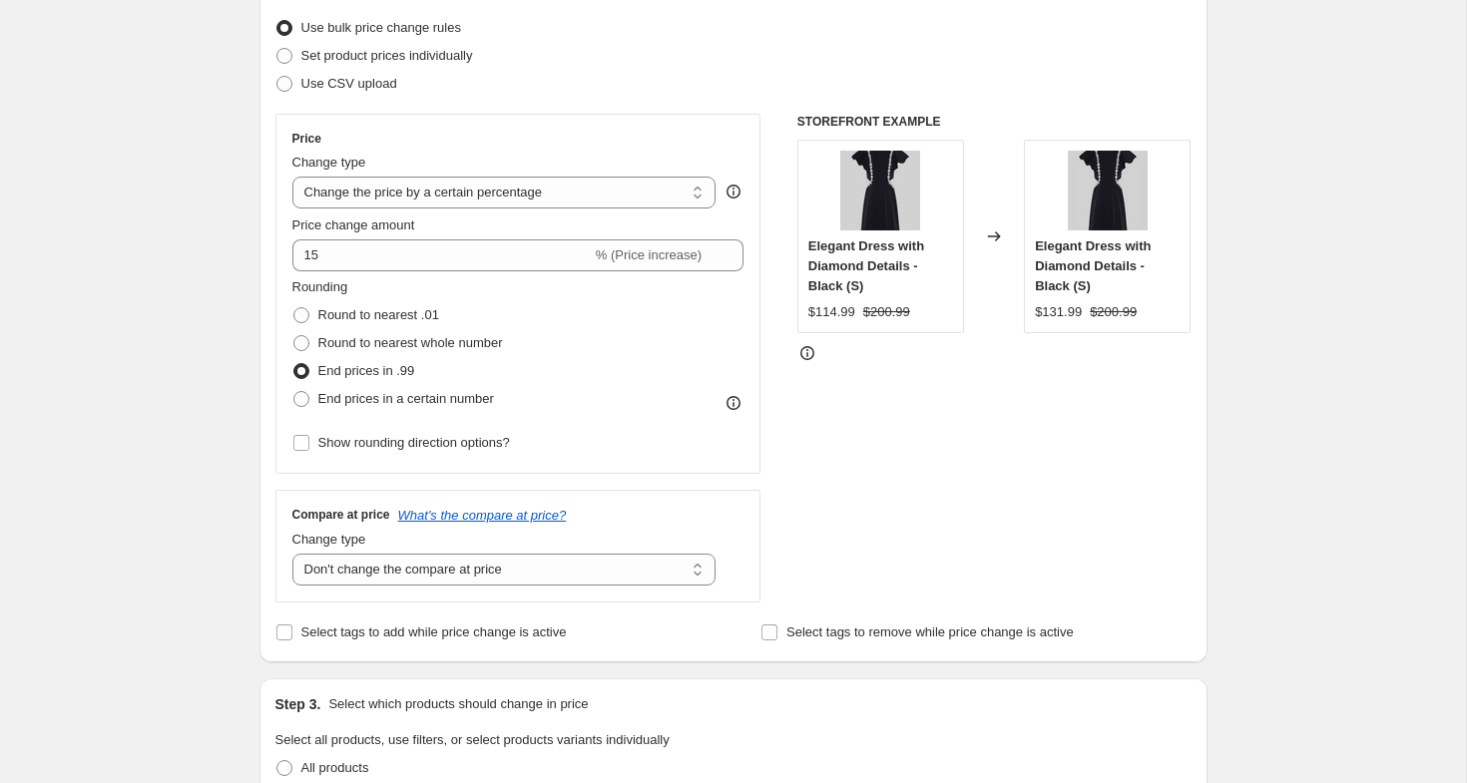
scroll to position [0, 0]
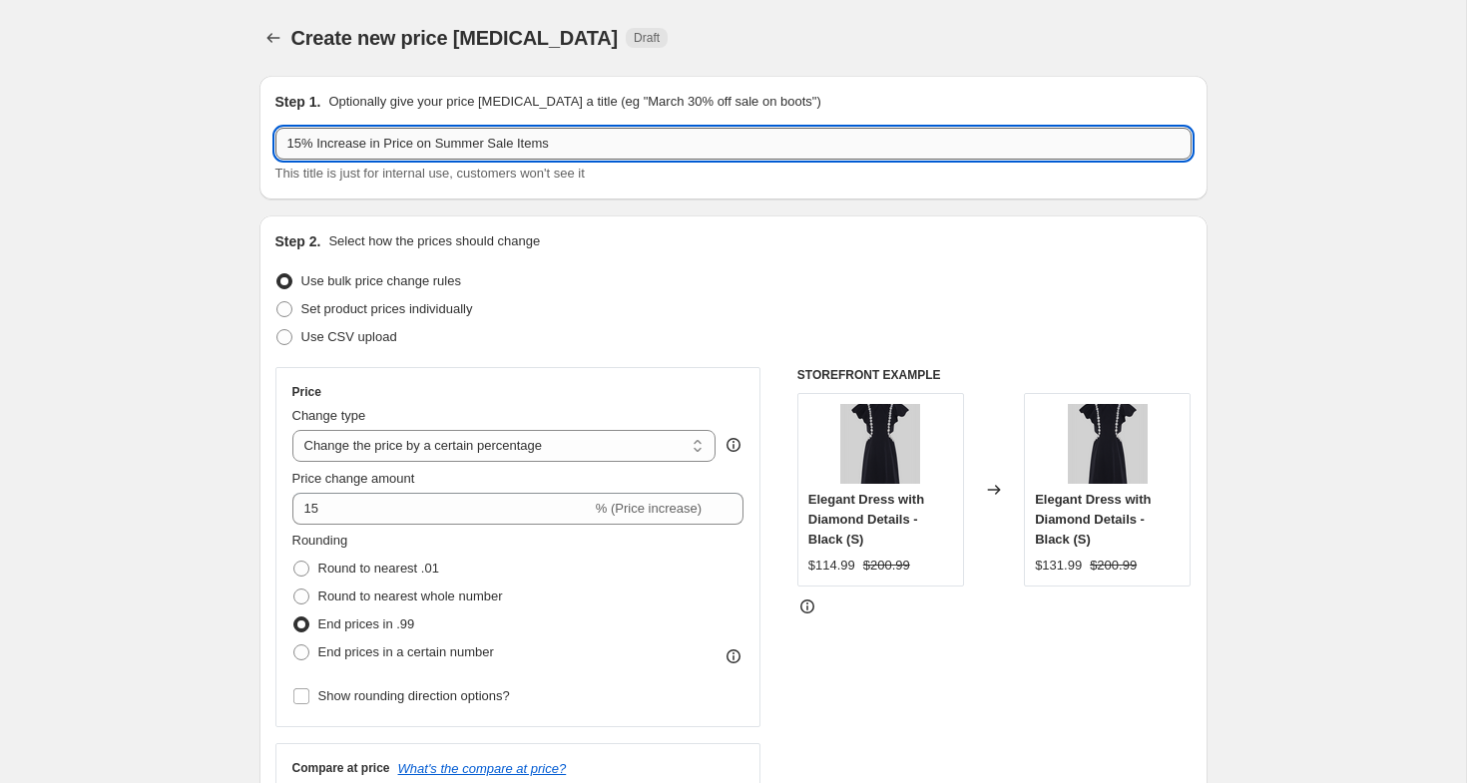
click at [296, 146] on input "15% Increase in Price on Summer Sale Items" at bounding box center [733, 144] width 916 height 32
type input "10% Increase in Price on Summer Sale Items"
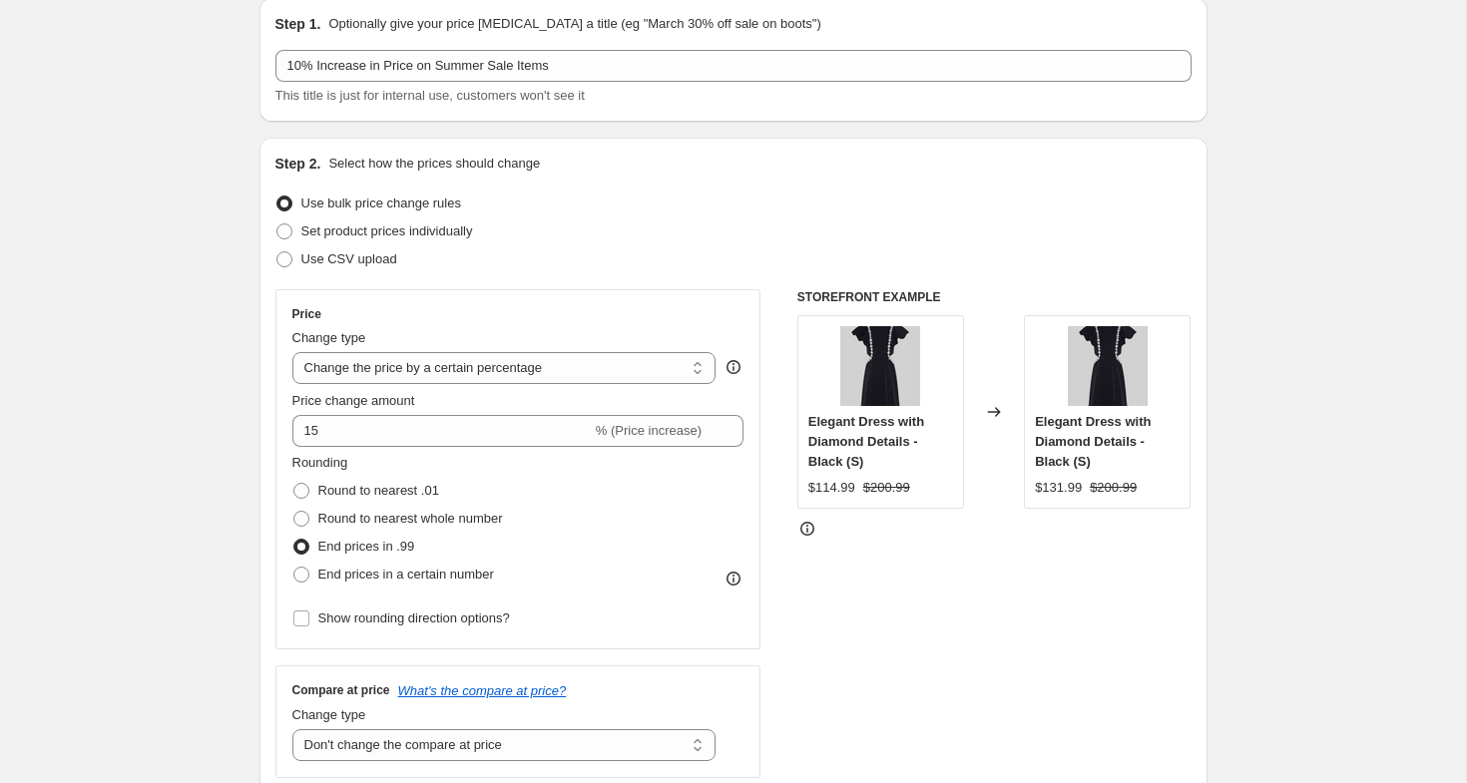
scroll to position [81, 0]
click at [449, 406] on div "Price change amount" at bounding box center [518, 398] width 452 height 20
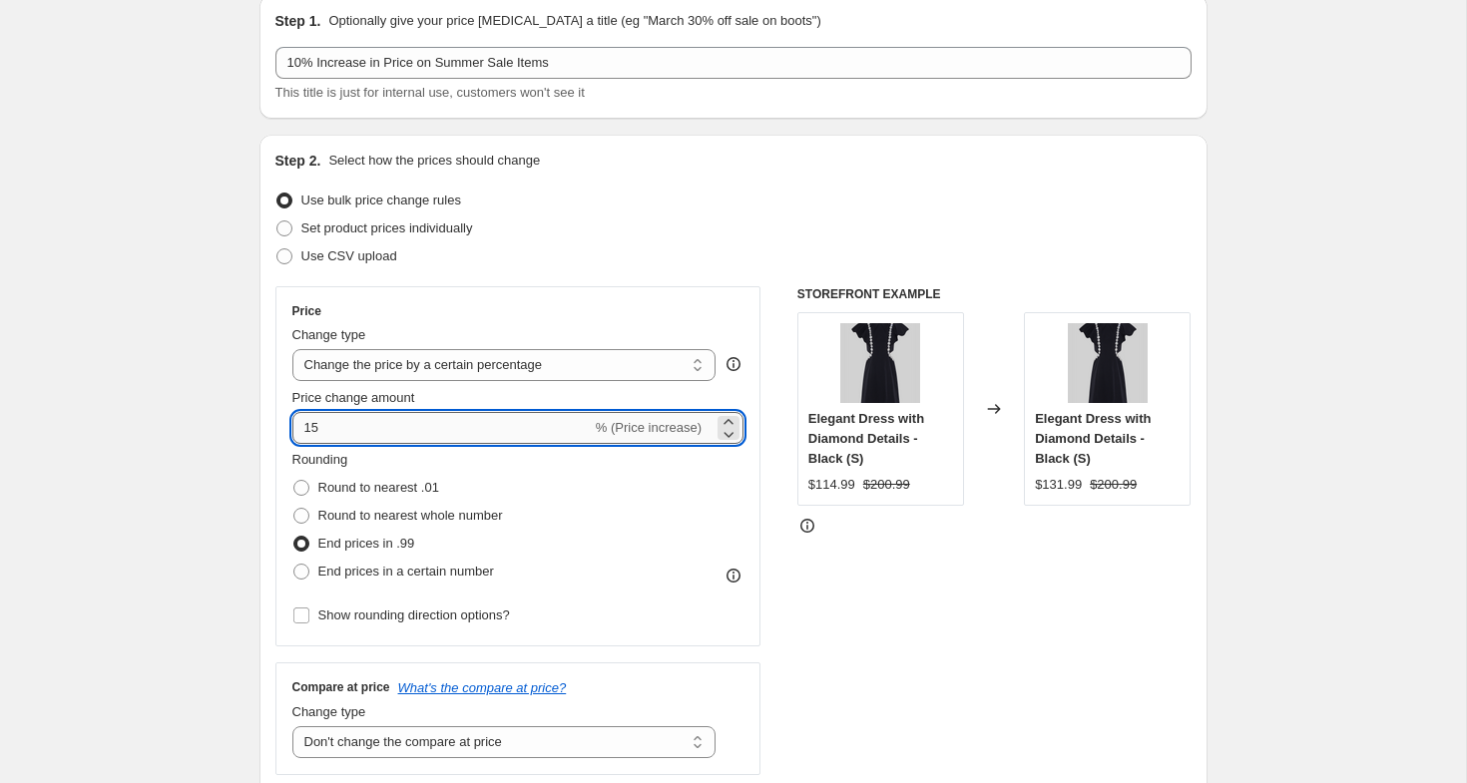
click at [427, 417] on input "15" at bounding box center [441, 428] width 299 height 32
type input "1"
type input "10"
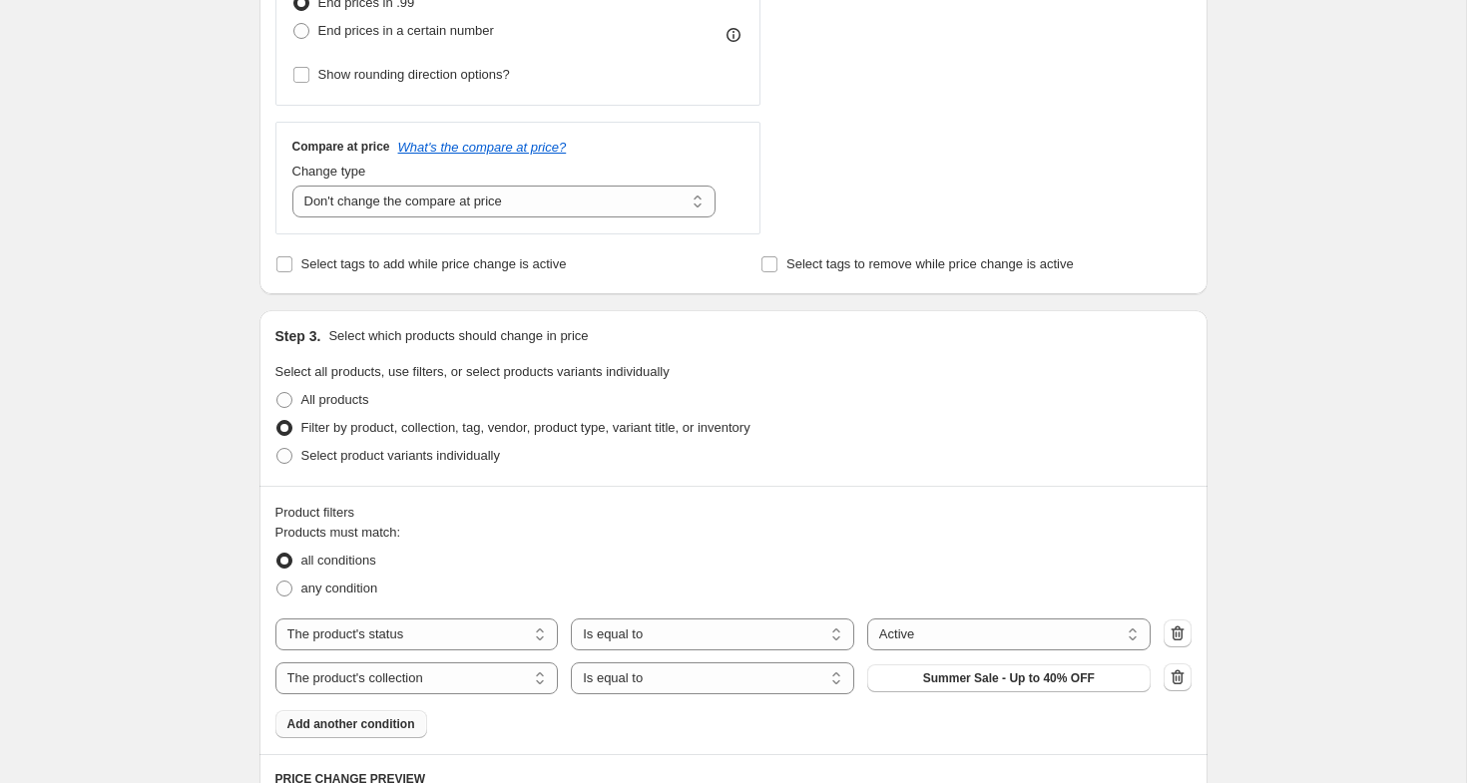
scroll to position [1485, 0]
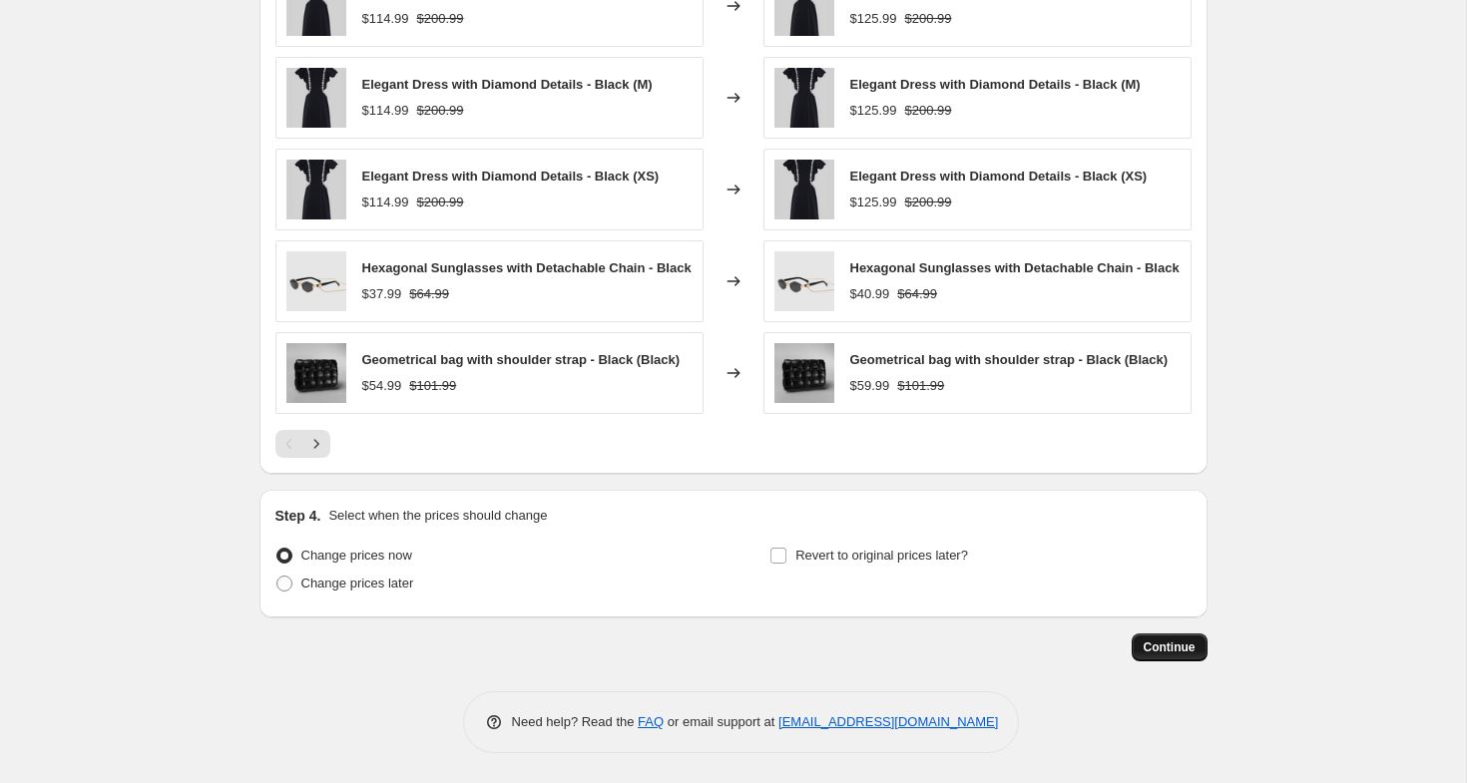
click at [1173, 647] on span "Continue" at bounding box center [1169, 647] width 52 height 16
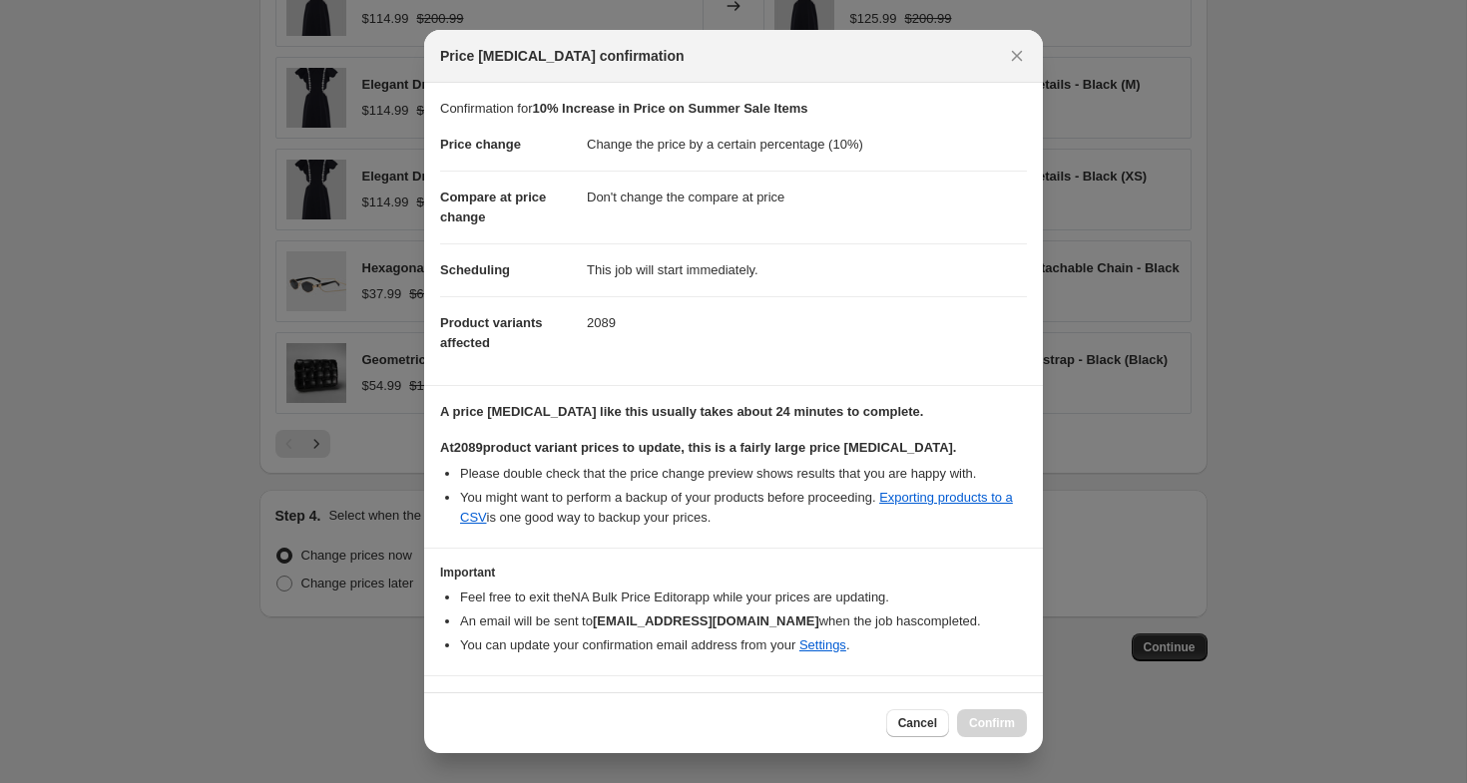
scroll to position [44, 0]
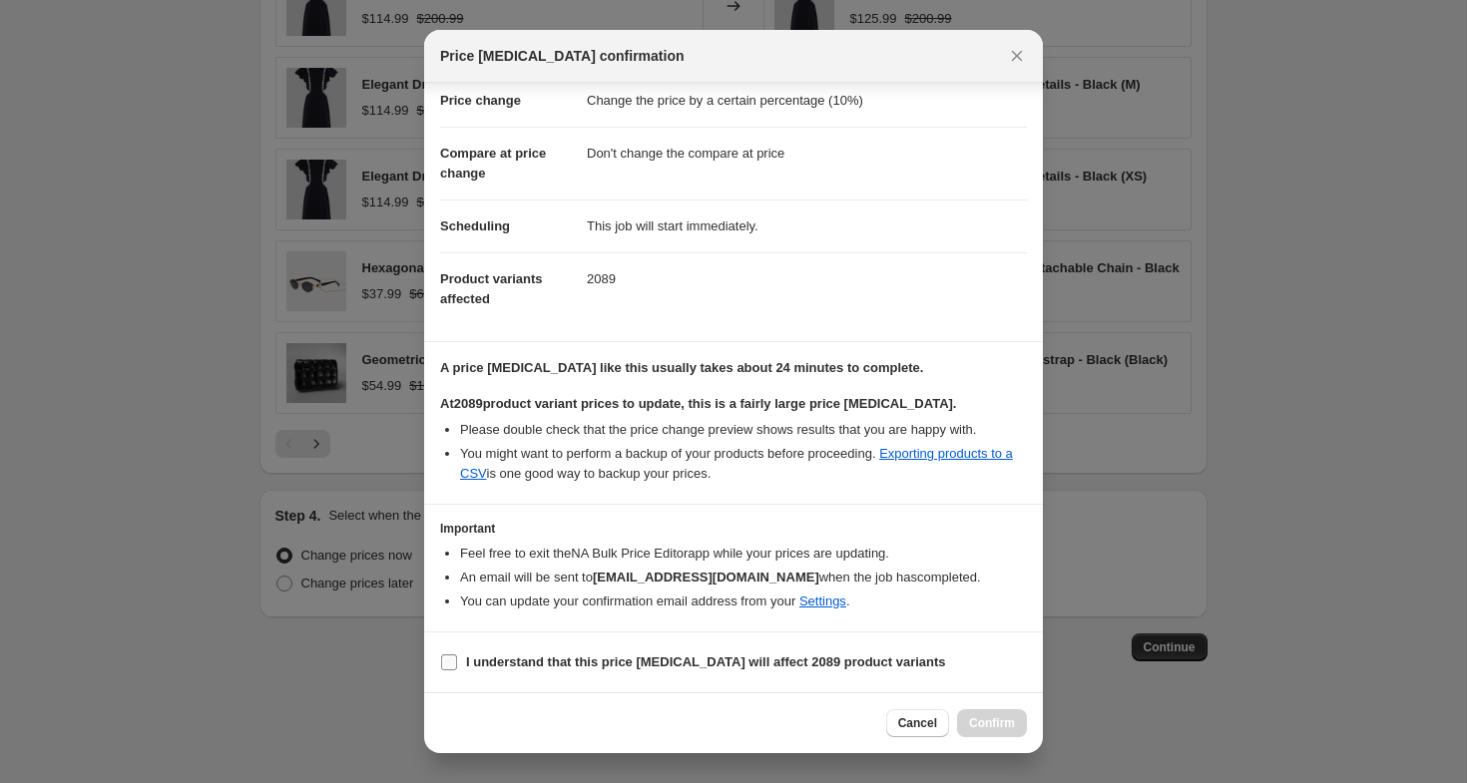
click at [640, 649] on label "I understand that this price [MEDICAL_DATA] will affect 2089 product variants" at bounding box center [693, 662] width 506 height 28
click at [457, 654] on input "I understand that this price [MEDICAL_DATA] will affect 2089 product variants" at bounding box center [449, 662] width 16 height 16
checkbox input "true"
click at [1003, 726] on span "Confirm" at bounding box center [992, 723] width 46 height 16
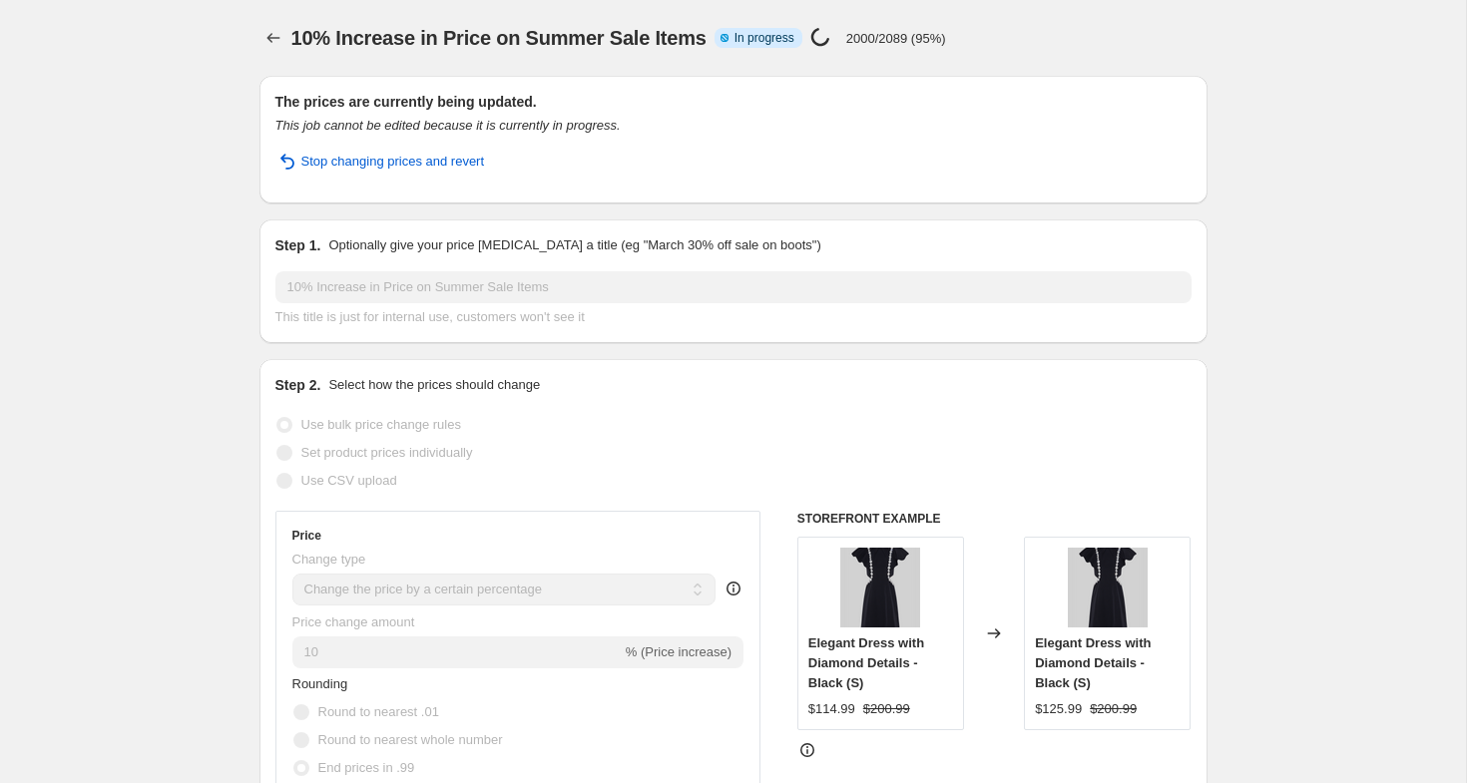
select select "percentage"
select select "no_change"
select select "product_status"
select select "collection"
